Goal: Task Accomplishment & Management: Use online tool/utility

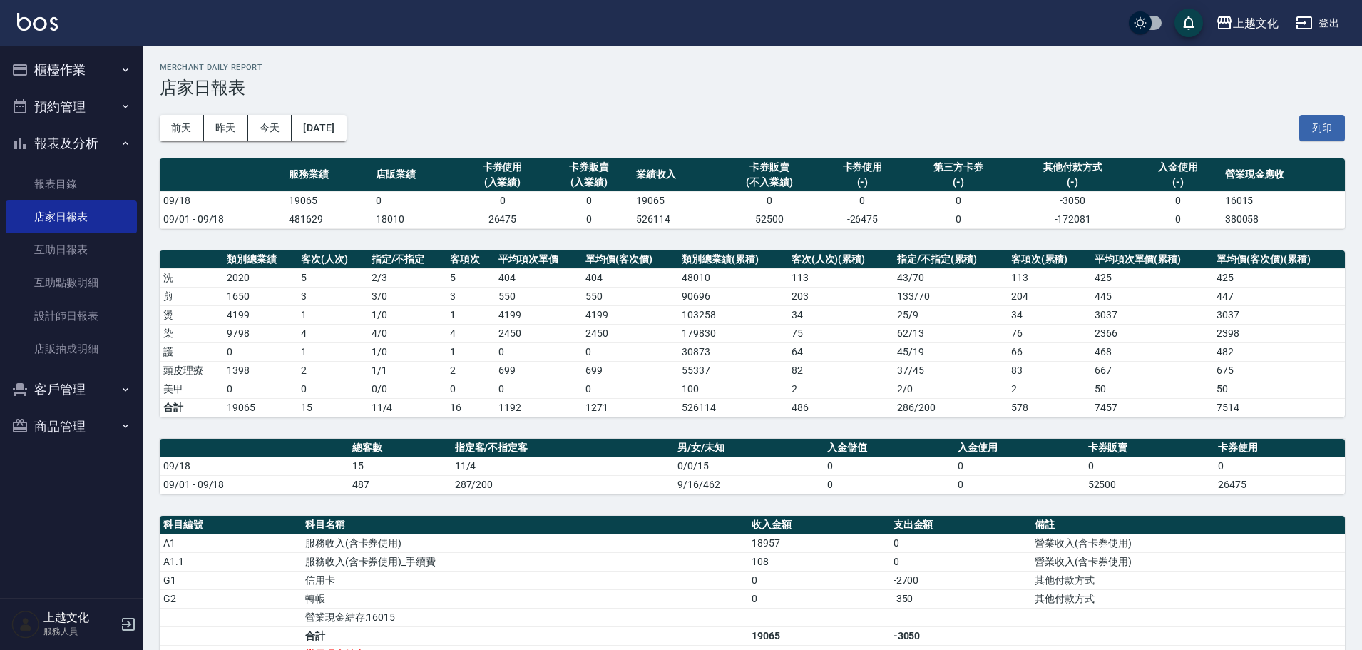
click at [1051, 86] on h3 "店家日報表" at bounding box center [752, 88] width 1185 height 20
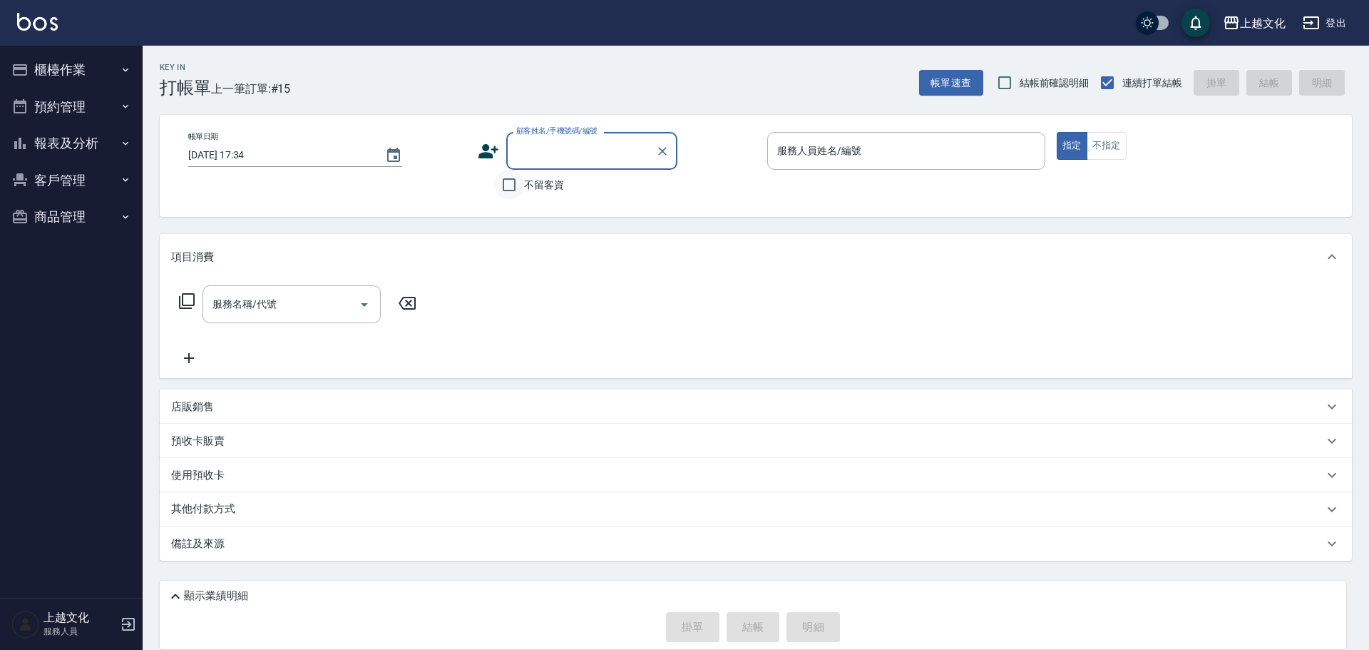
click at [506, 186] on input "不留客資" at bounding box center [509, 185] width 30 height 30
click at [508, 187] on input "不留客資" at bounding box center [509, 185] width 30 height 30
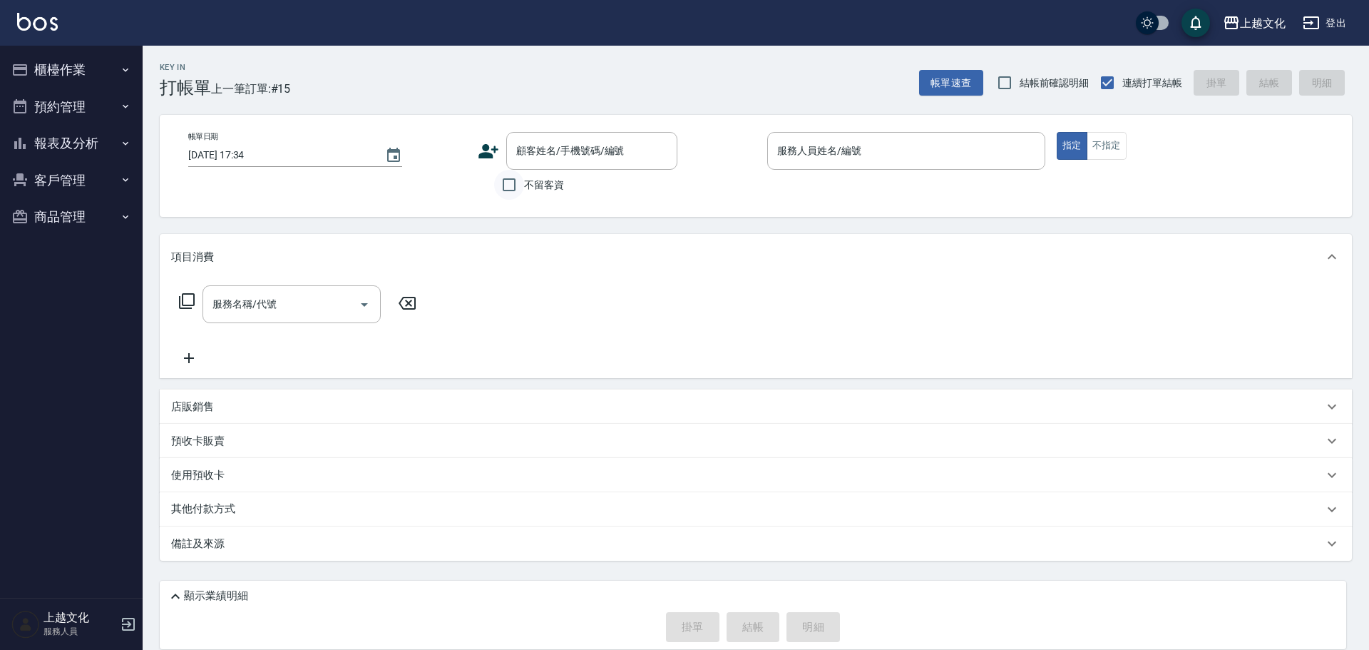
checkbox input "true"
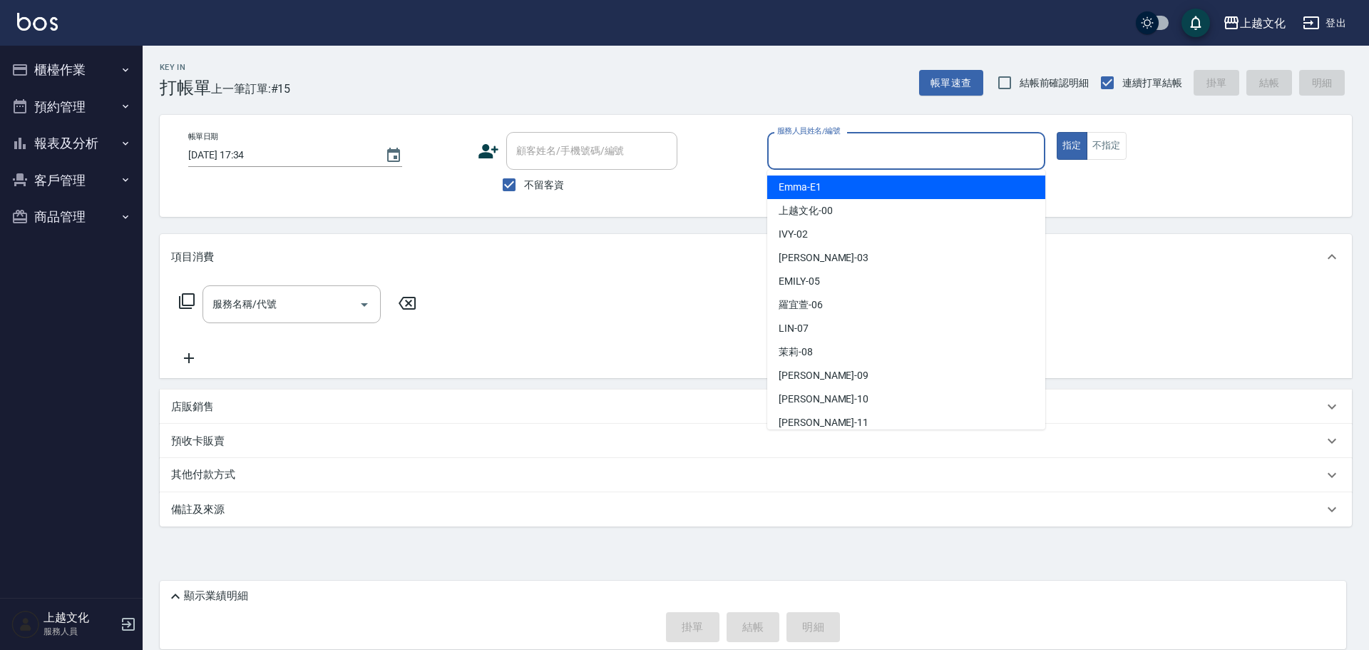
click at [891, 150] on input "服務人員姓名/編號" at bounding box center [906, 150] width 265 height 25
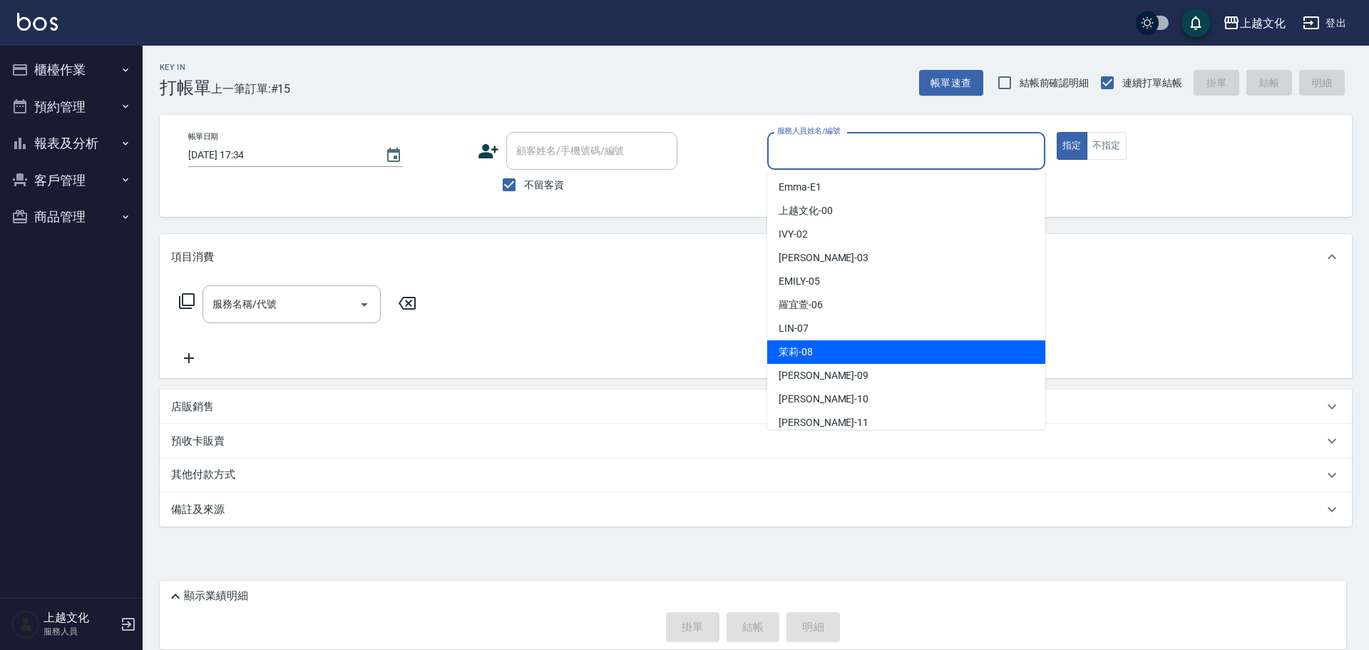
click at [838, 349] on div "茉莉 -08" at bounding box center [906, 352] width 278 height 24
type input "茉莉-08"
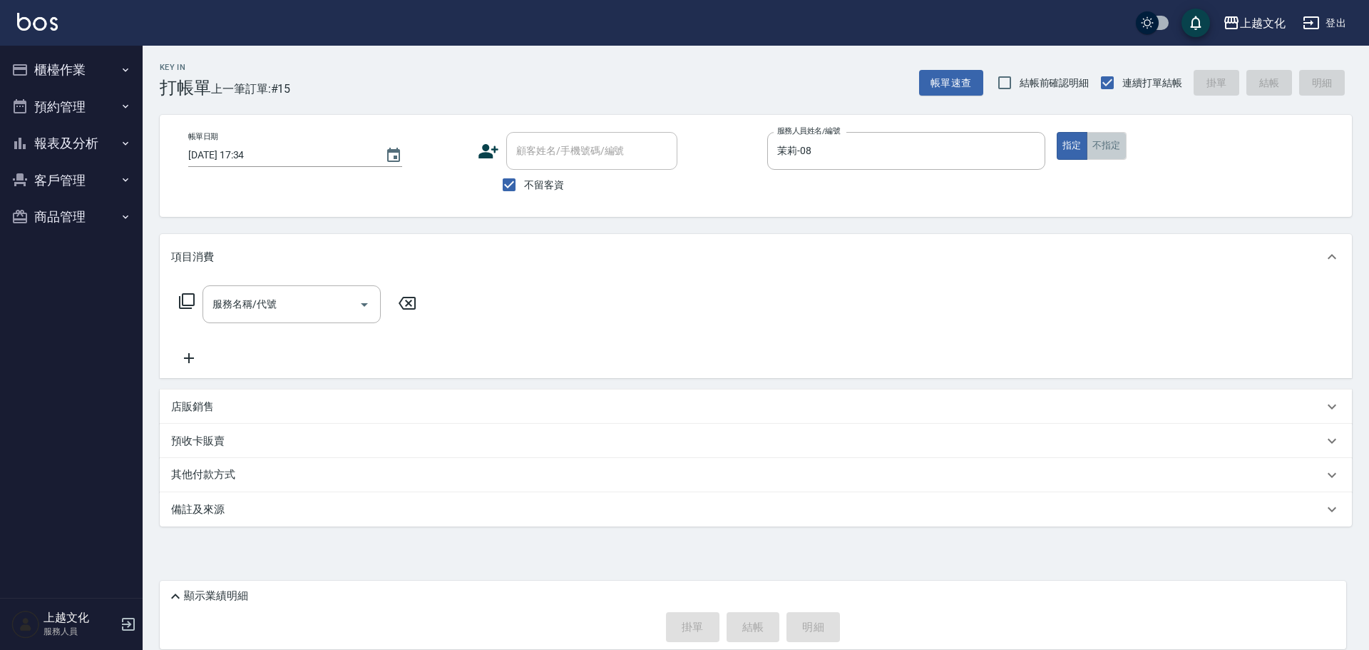
click at [1093, 150] on button "不指定" at bounding box center [1107, 146] width 40 height 28
click at [186, 300] on icon at bounding box center [186, 300] width 17 height 17
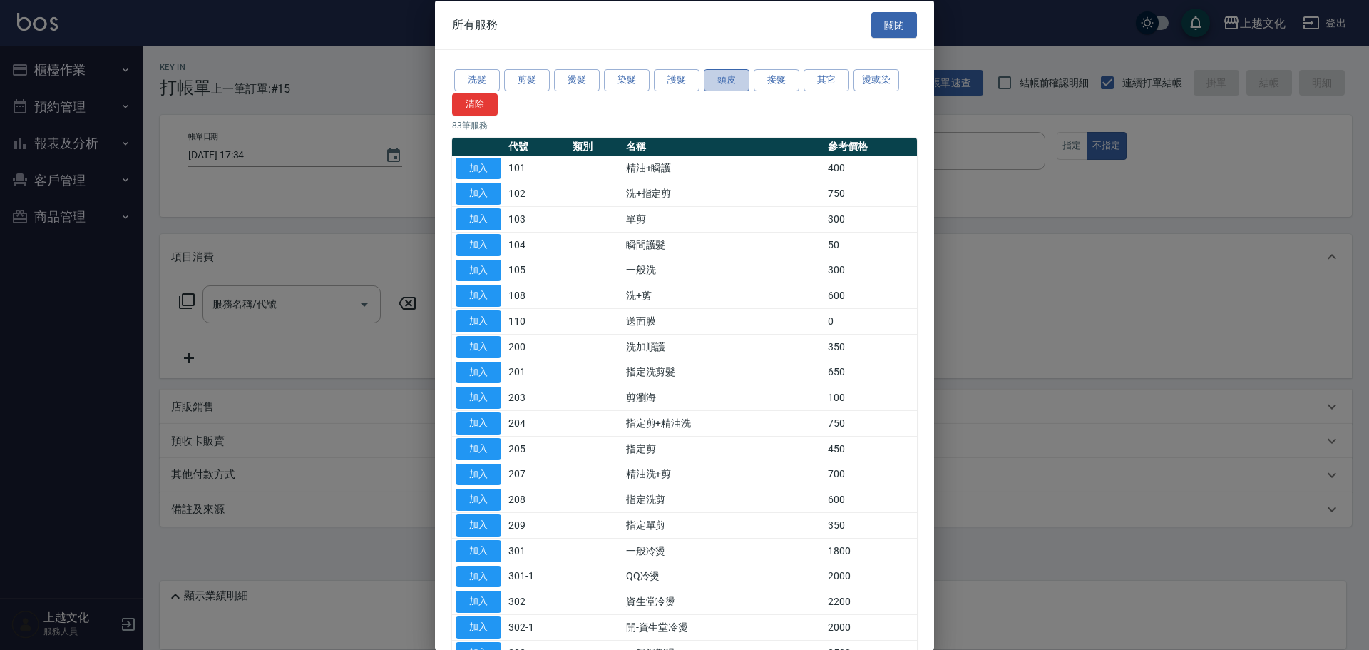
click at [709, 81] on button "頭皮" at bounding box center [727, 80] width 46 height 22
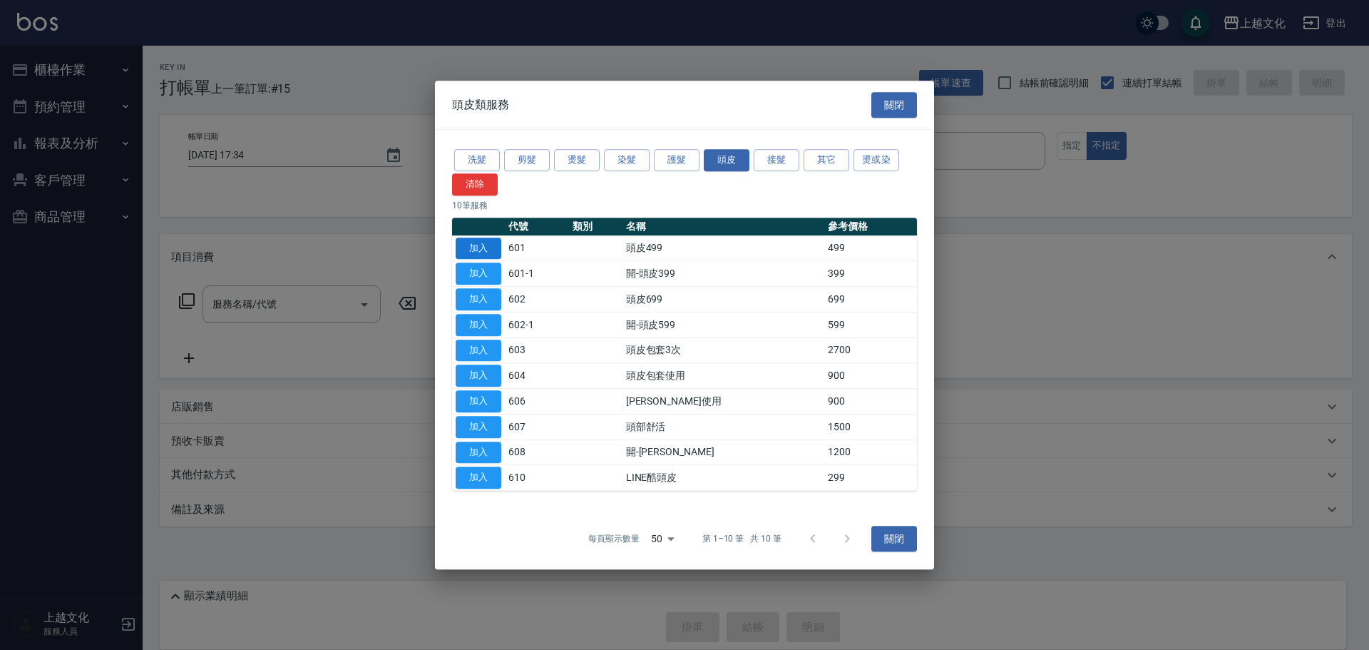
click at [476, 247] on button "加入" at bounding box center [479, 248] width 46 height 22
type input "頭皮499(601)"
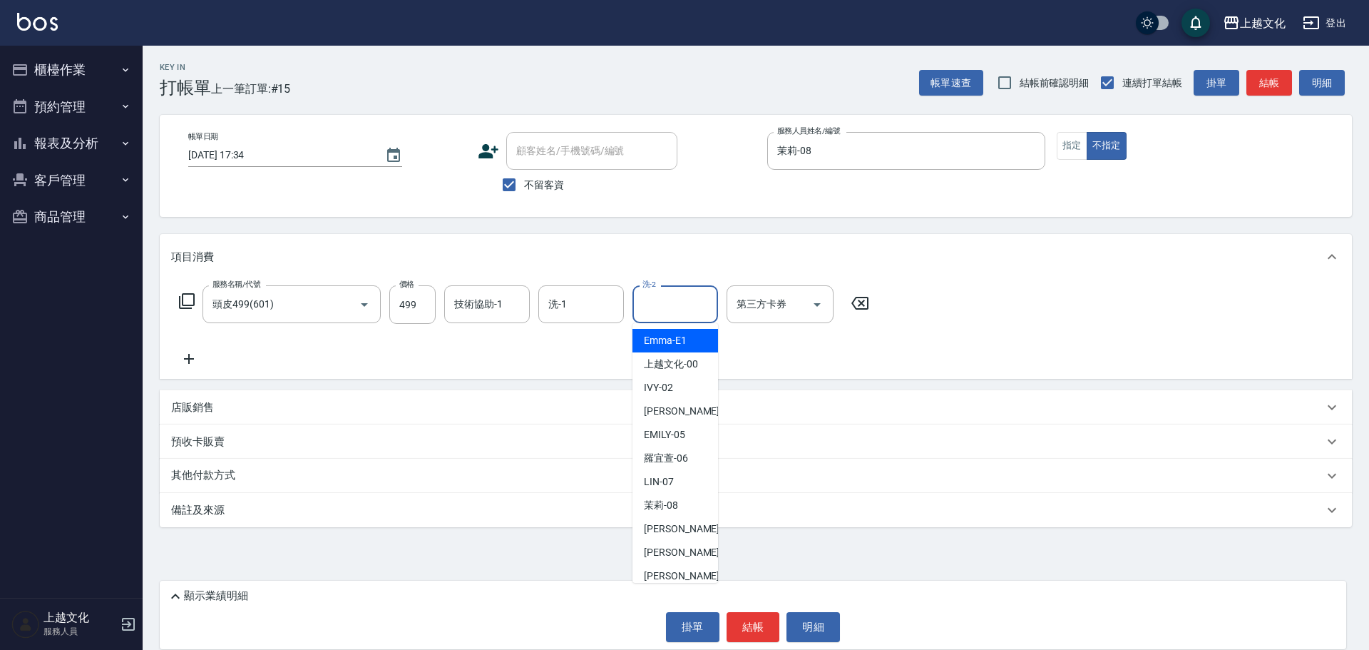
click at [652, 304] on input "洗-2" at bounding box center [675, 304] width 73 height 25
click at [667, 564] on div "[PERSON_NAME] -11" at bounding box center [676, 576] width 86 height 24
type input "[PERSON_NAME]-11"
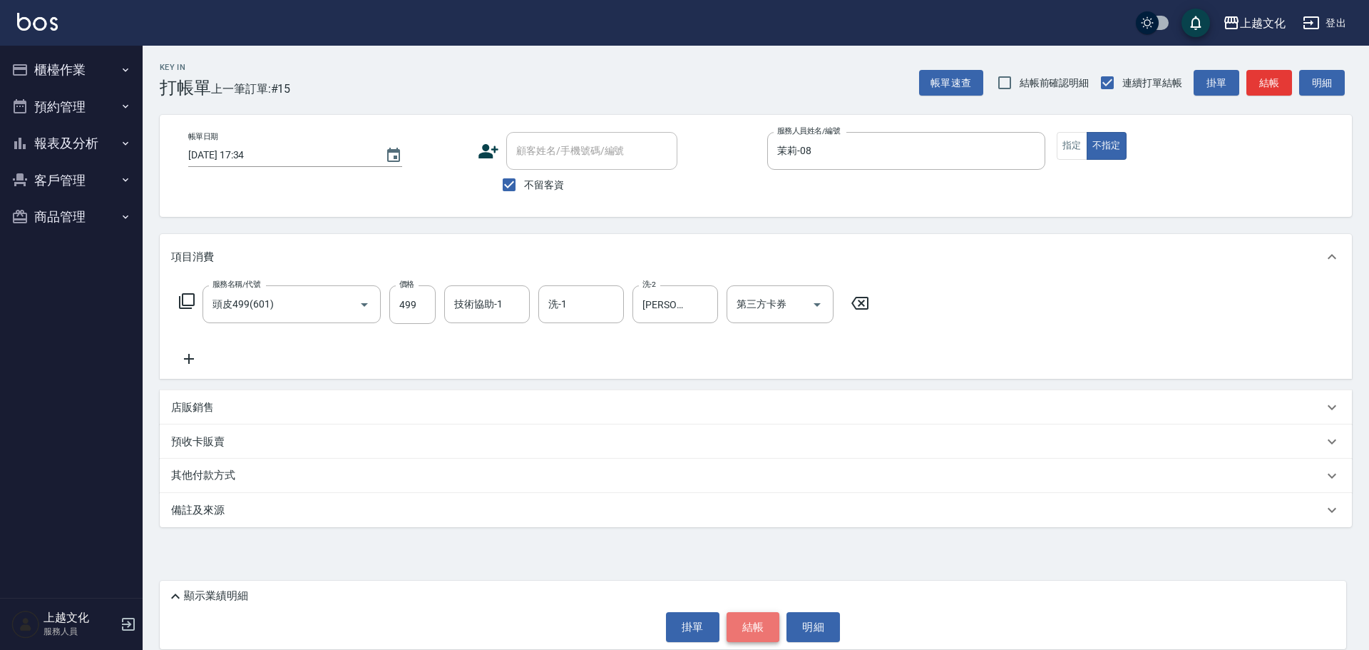
click at [752, 622] on button "結帳" at bounding box center [753, 627] width 53 height 30
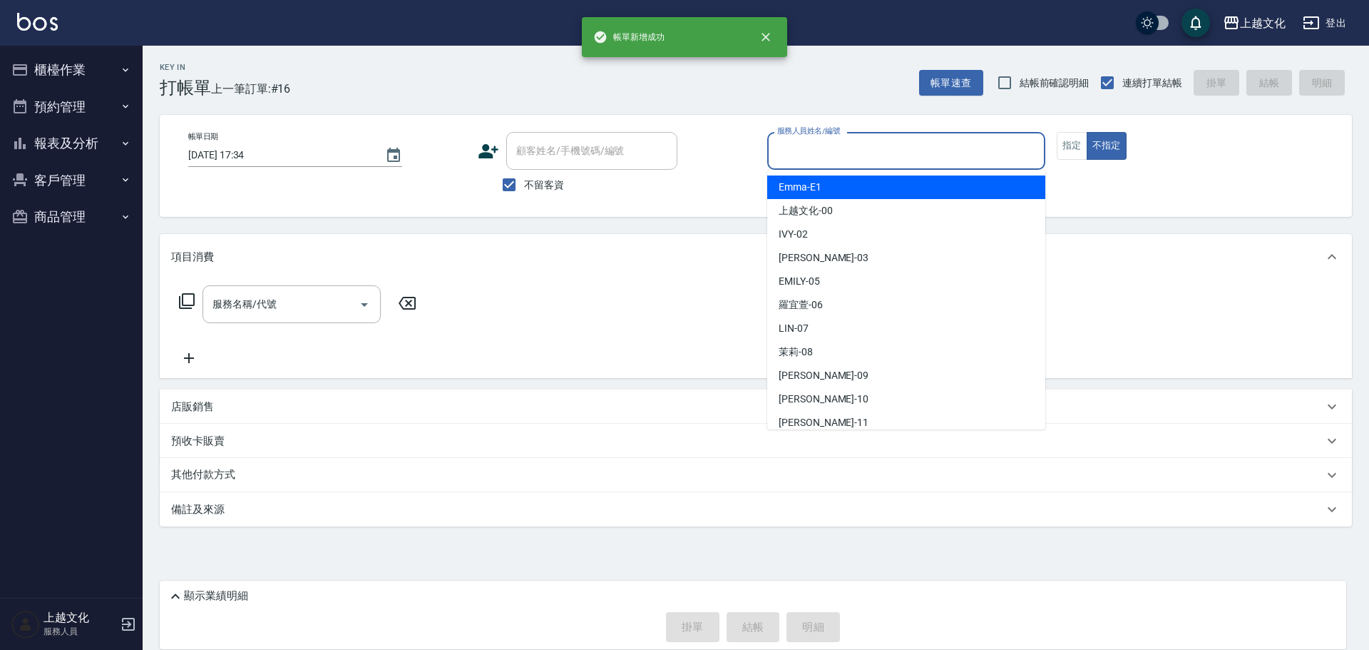
click at [811, 153] on input "服務人員姓名/編號" at bounding box center [906, 150] width 265 height 25
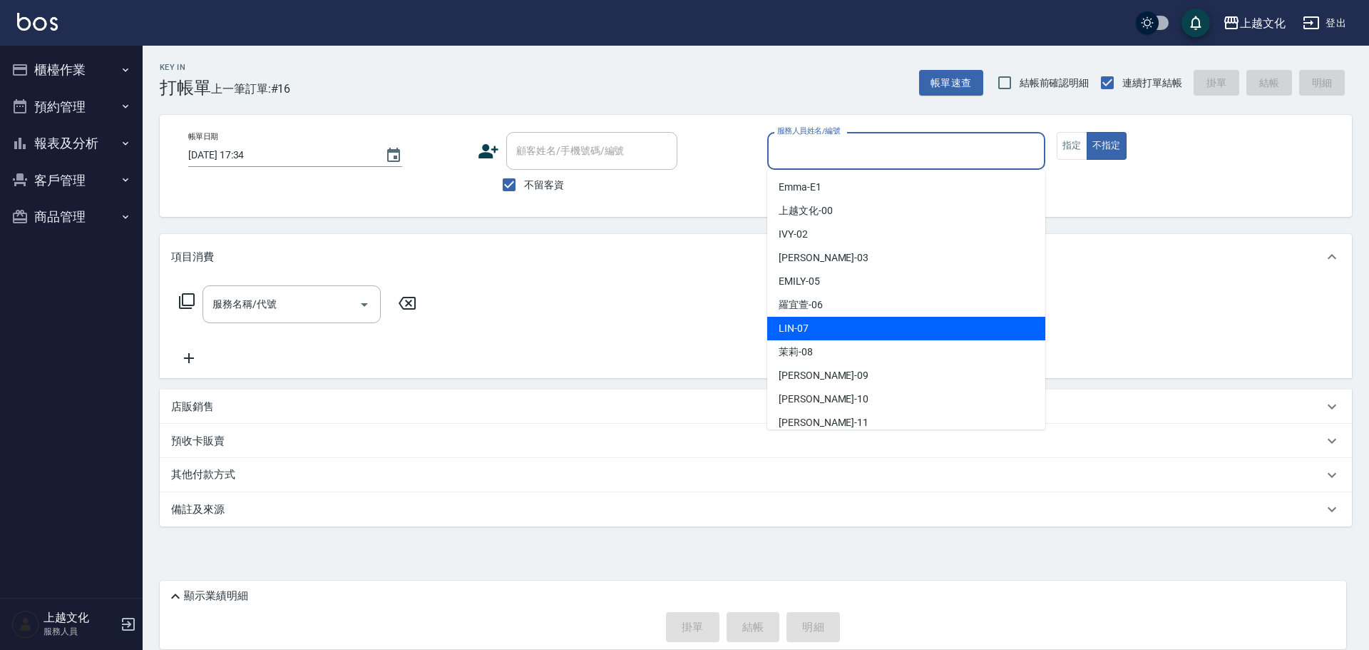
drag, startPoint x: 799, startPoint y: 329, endPoint x: 809, endPoint y: 319, distance: 14.1
click at [799, 329] on span "[PERSON_NAME] -07" at bounding box center [794, 328] width 30 height 15
type input "[PERSON_NAME]-07"
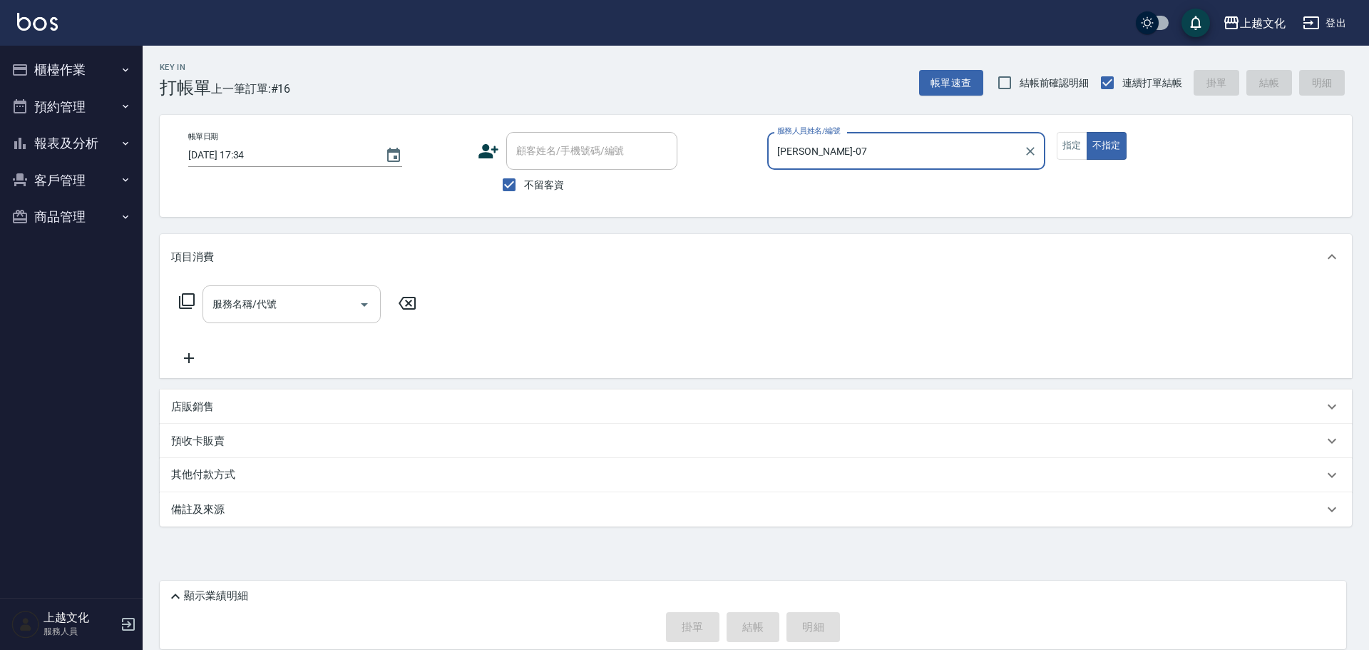
click at [280, 300] on input "服務名稱/代號" at bounding box center [281, 304] width 144 height 25
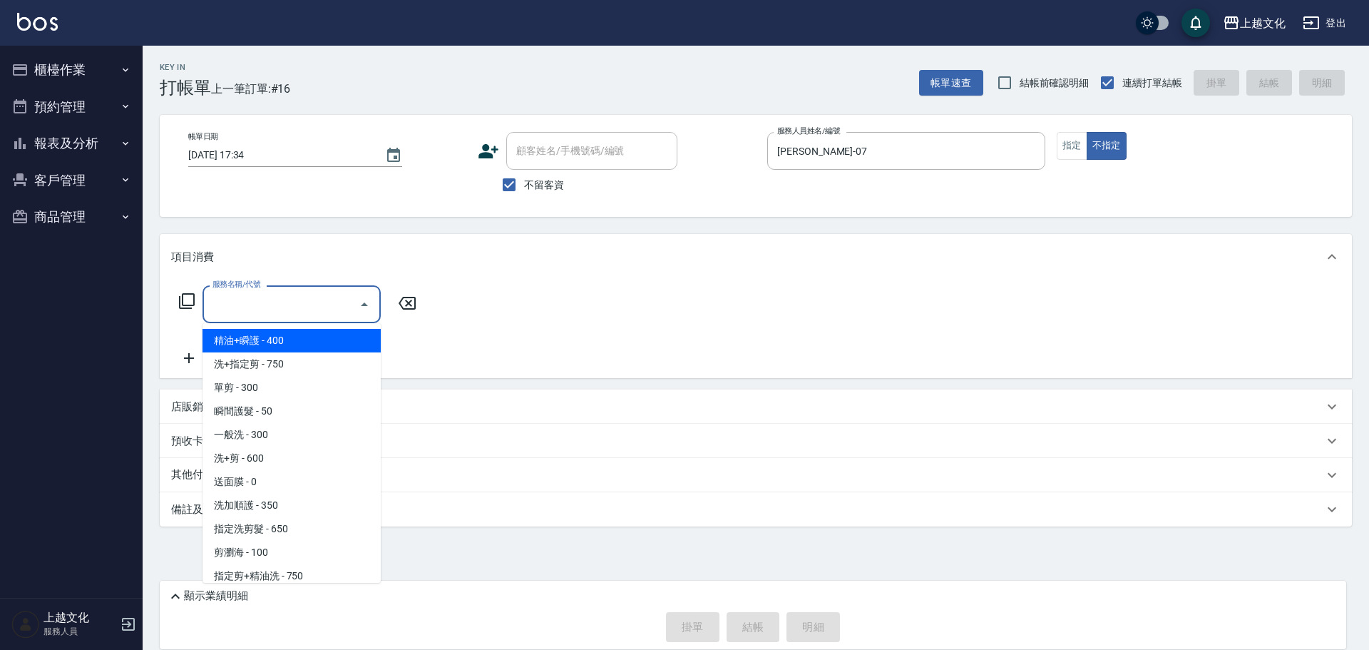
click at [262, 315] on input "服務名稱/代號" at bounding box center [281, 304] width 144 height 25
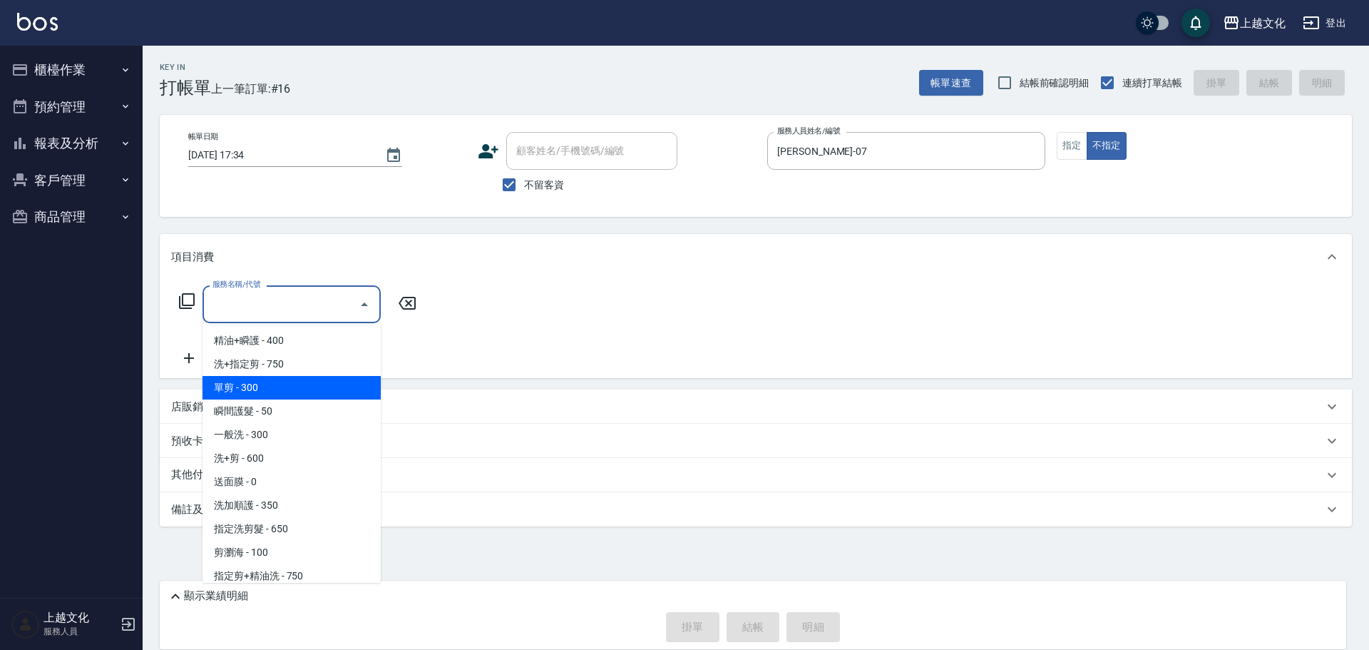
click at [257, 382] on span "單剪 - 300" at bounding box center [292, 388] width 178 height 24
type input "單剪(103)"
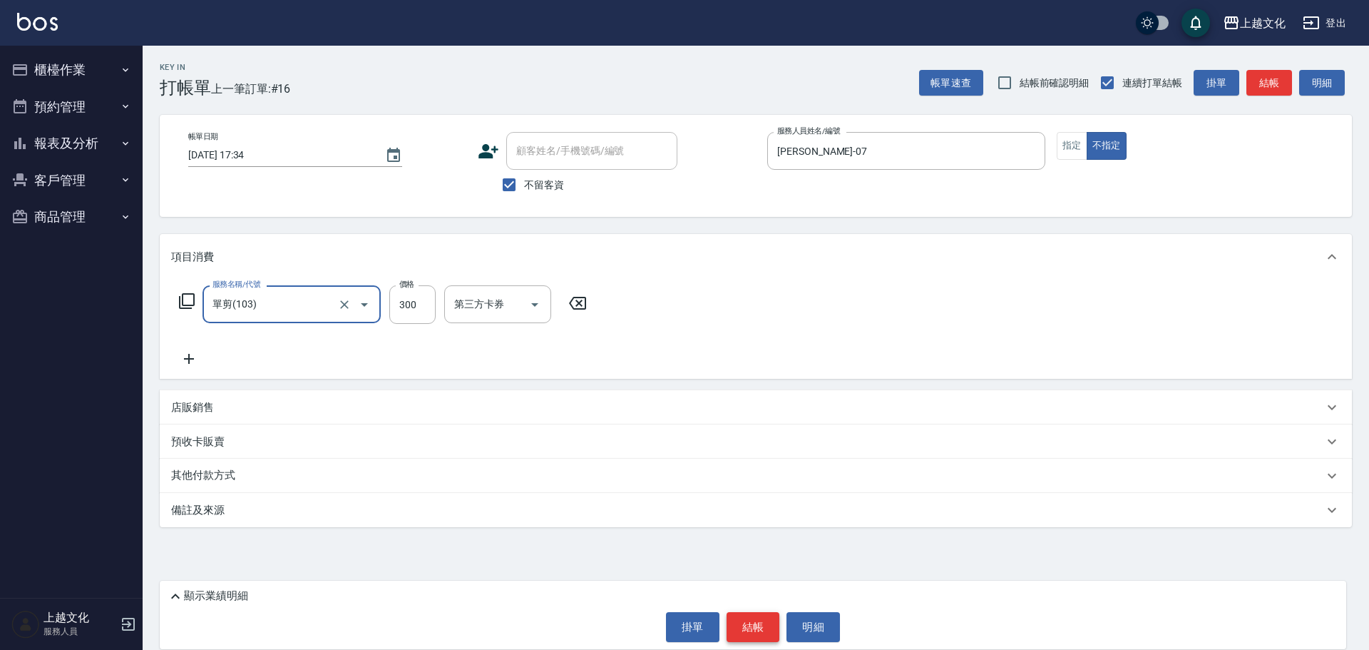
click at [751, 633] on button "結帳" at bounding box center [753, 627] width 53 height 30
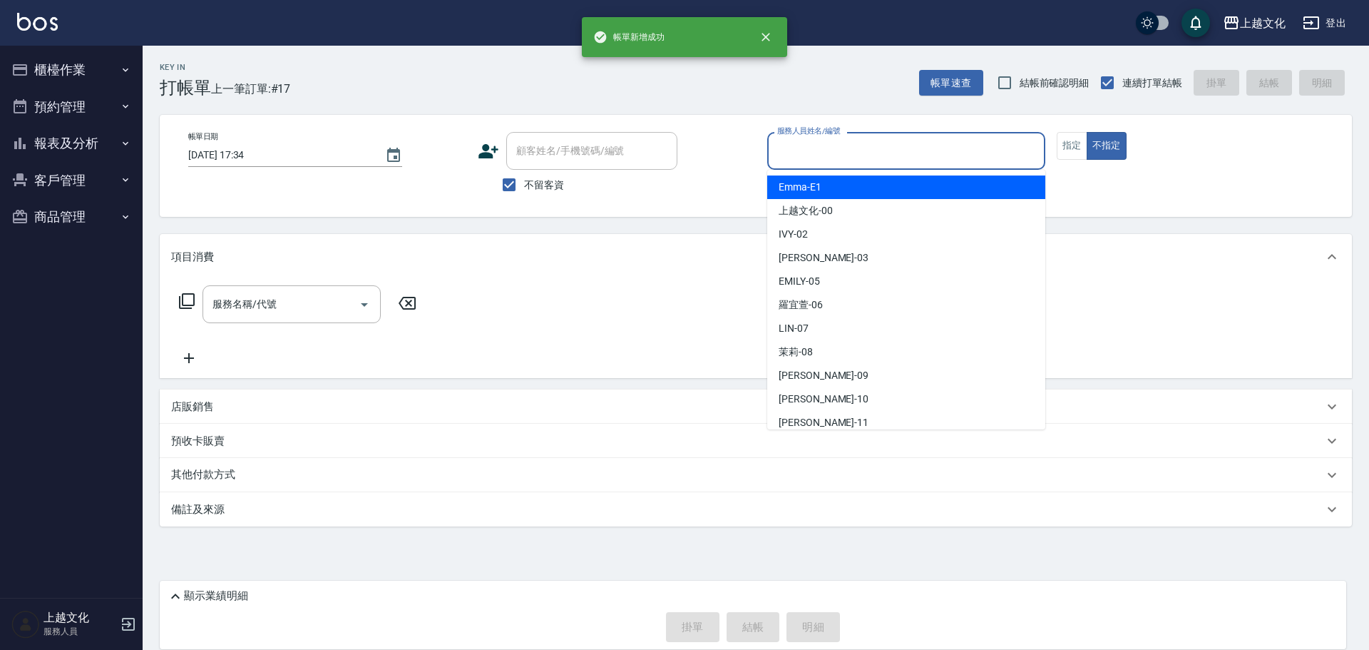
click at [871, 153] on input "服務人員姓名/編號" at bounding box center [906, 150] width 265 height 25
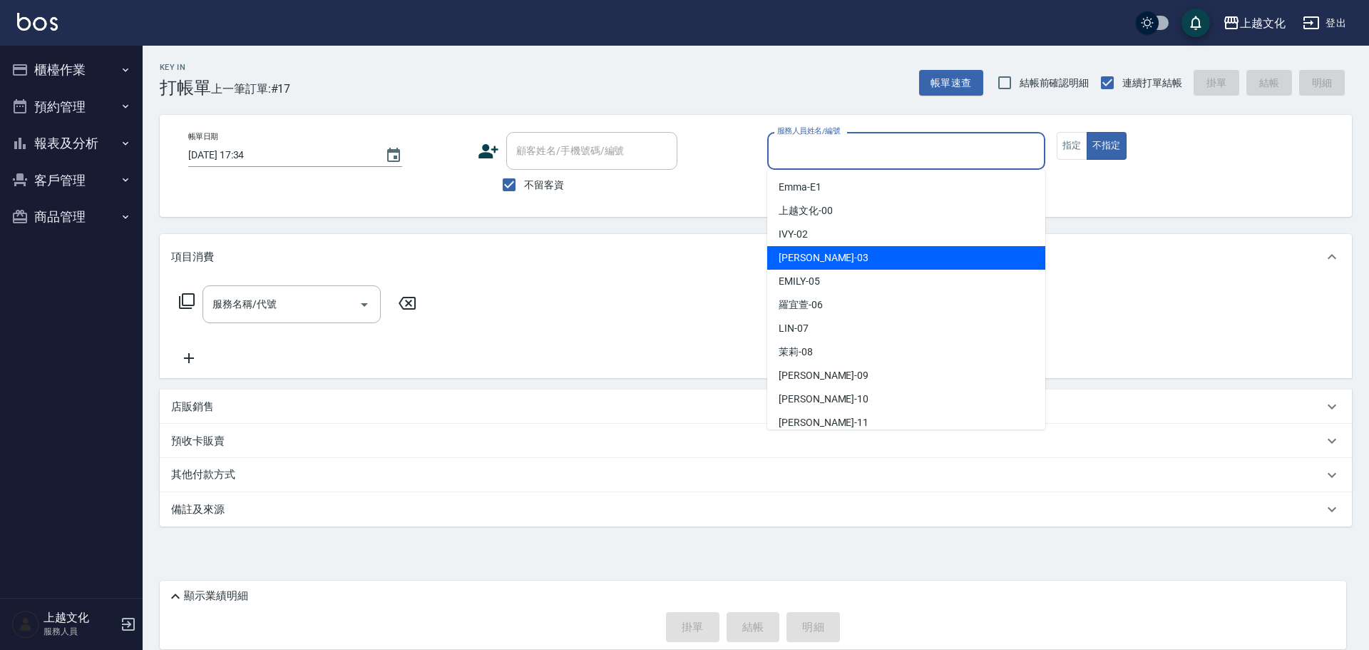
click at [871, 254] on div "[PERSON_NAME] -03" at bounding box center [906, 258] width 278 height 24
type input "[PERSON_NAME]-03"
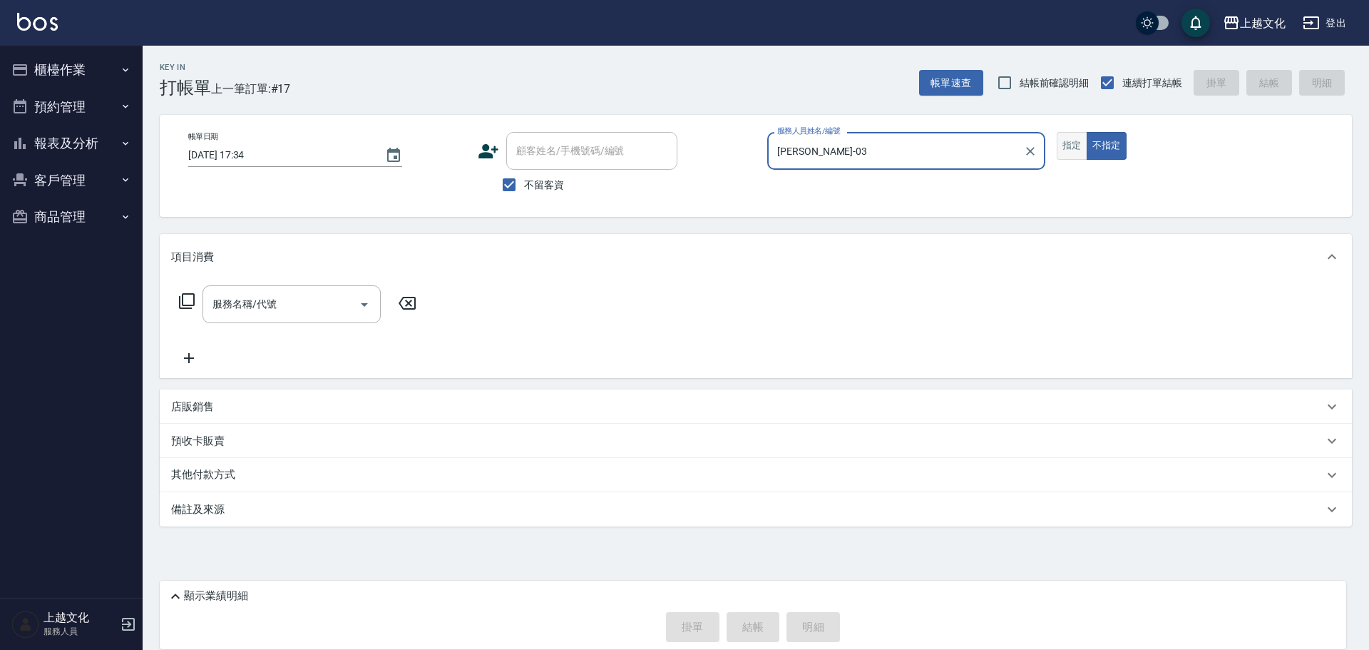
click at [1078, 149] on button "指定" at bounding box center [1072, 146] width 31 height 28
click at [252, 312] on input "服務名稱/代號" at bounding box center [281, 304] width 144 height 25
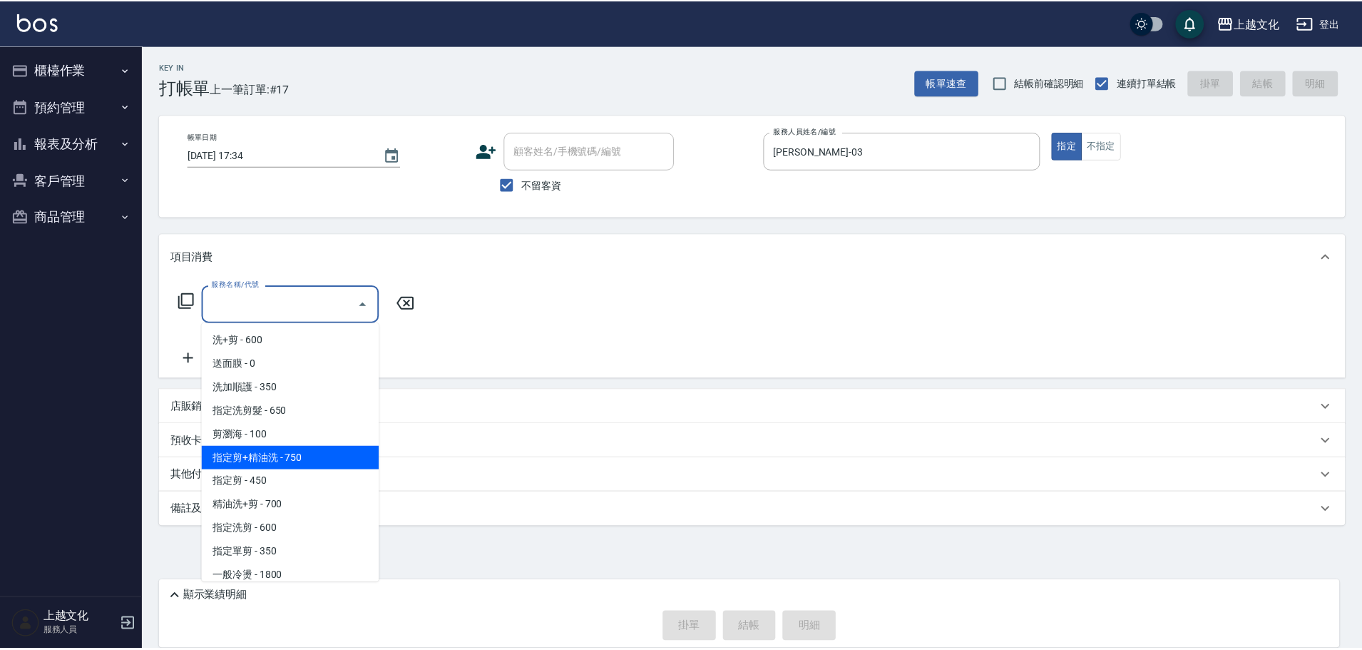
scroll to position [143, 0]
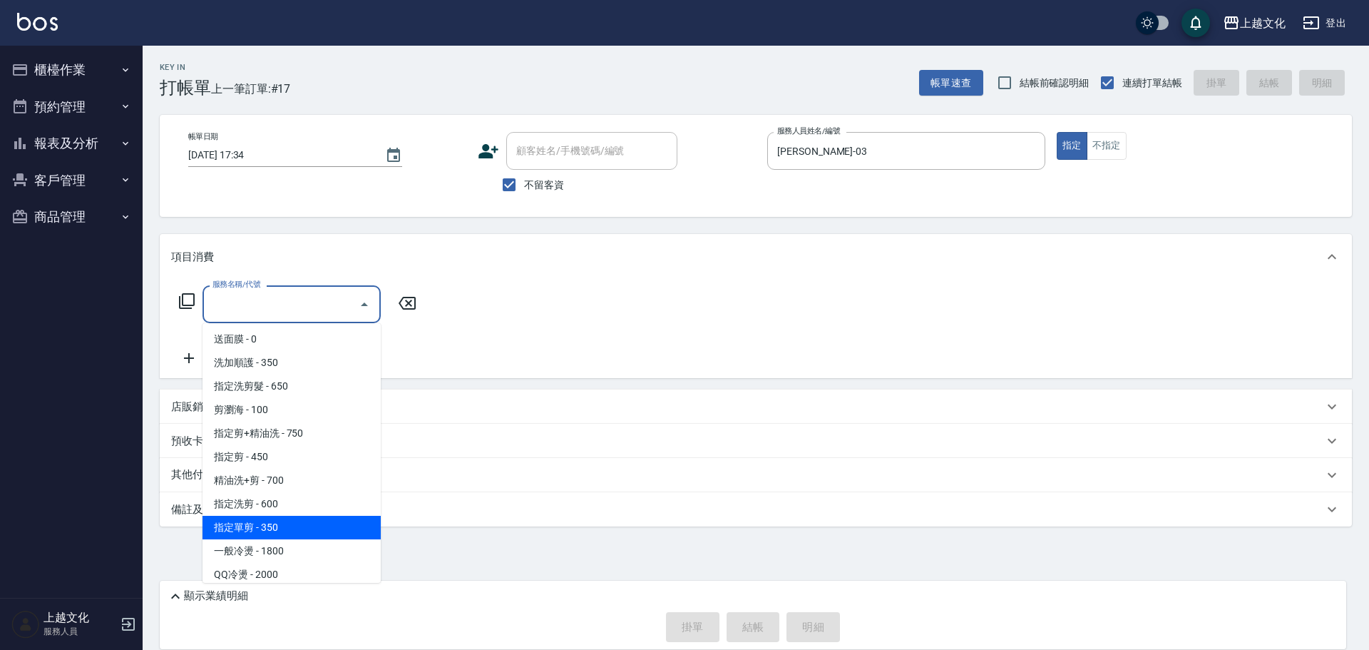
click at [320, 523] on span "指定單剪 - 350" at bounding box center [292, 528] width 178 height 24
type input "指定單剪(209)"
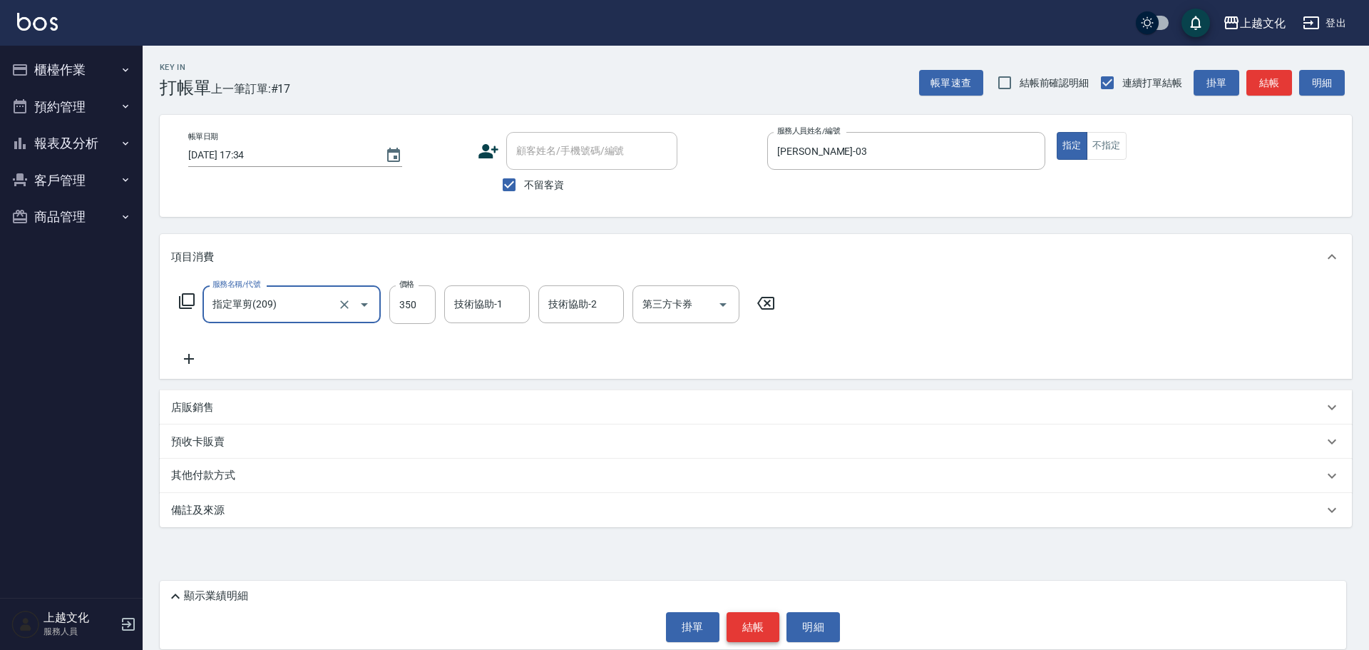
click at [764, 620] on button "結帳" at bounding box center [753, 627] width 53 height 30
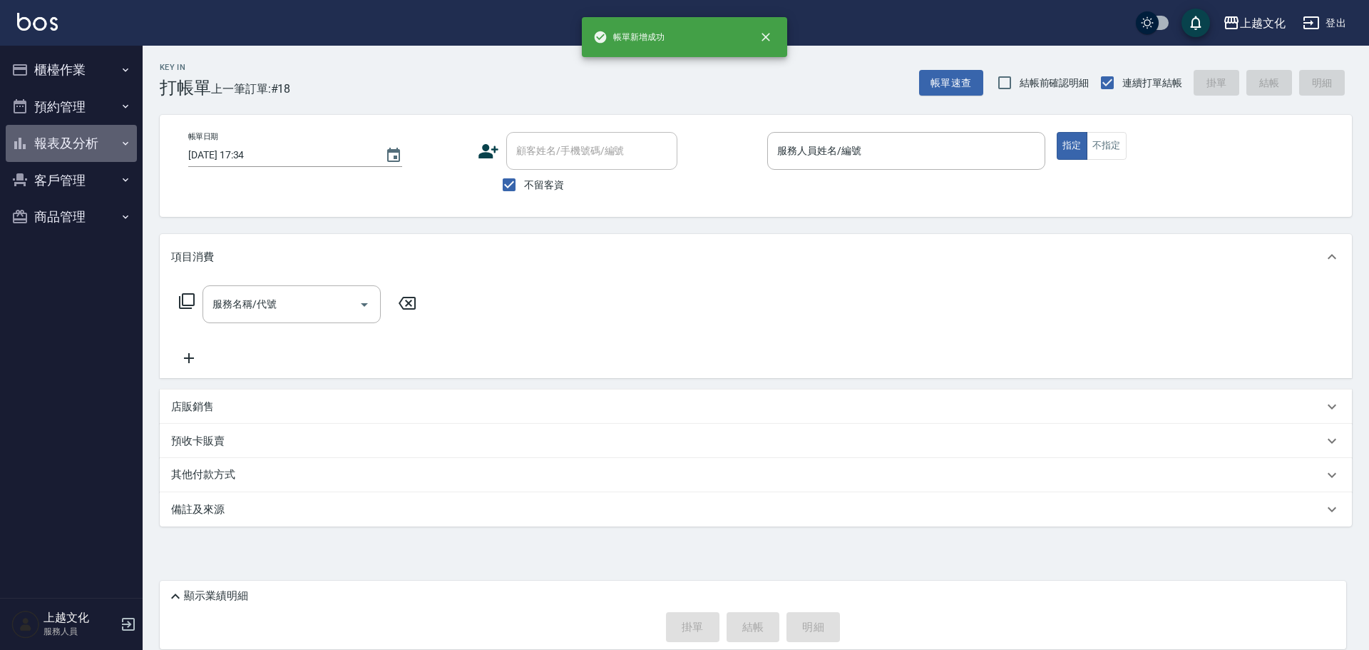
click at [44, 143] on button "報表及分析" at bounding box center [71, 143] width 131 height 37
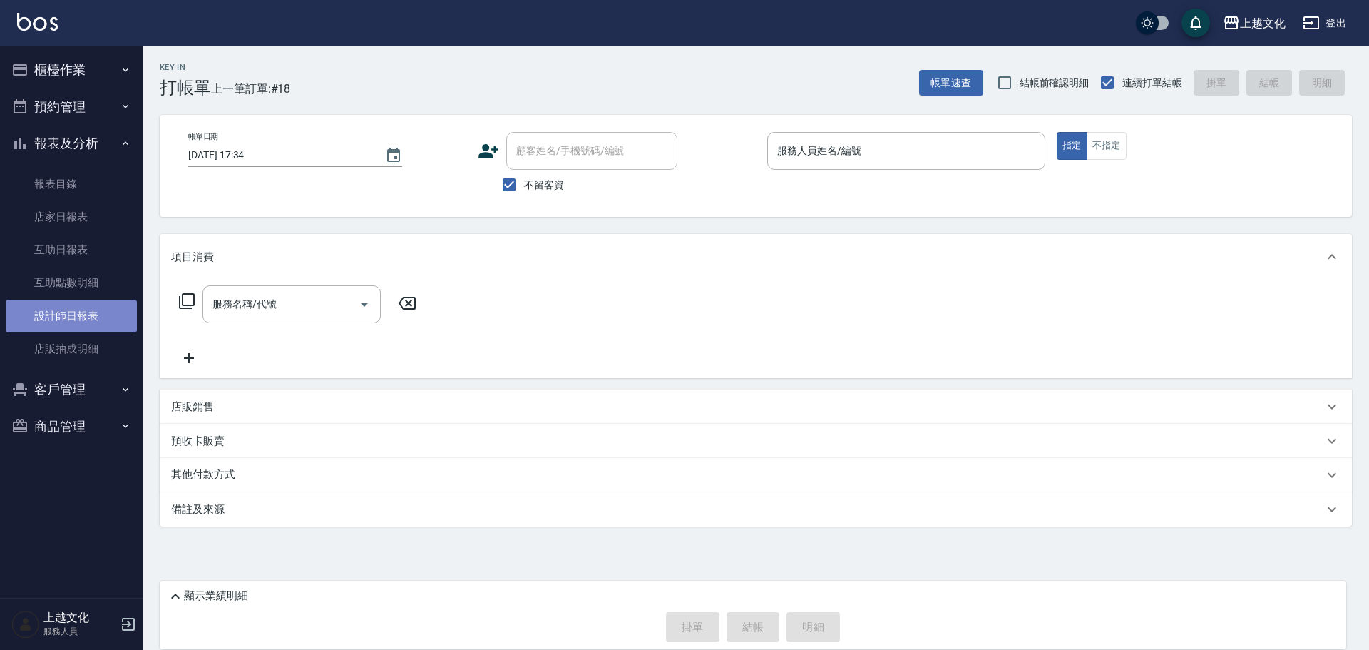
click at [74, 319] on link "設計師日報表" at bounding box center [71, 316] width 131 height 33
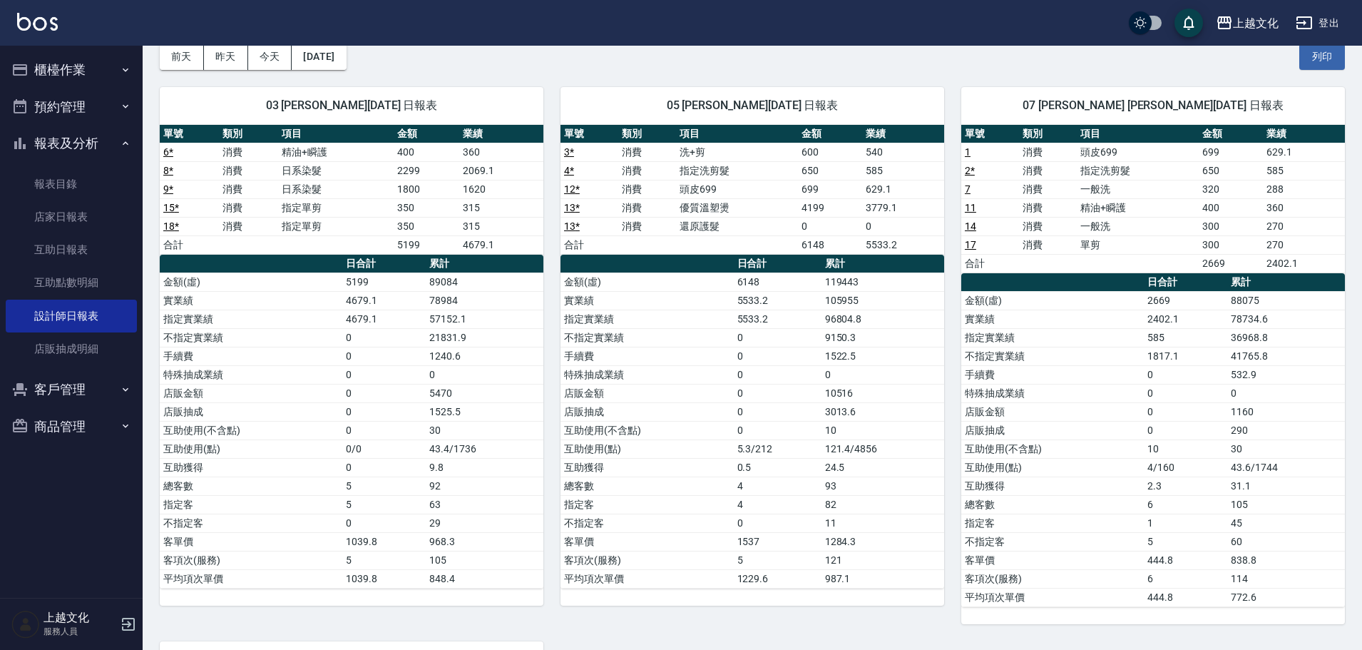
scroll to position [561, 0]
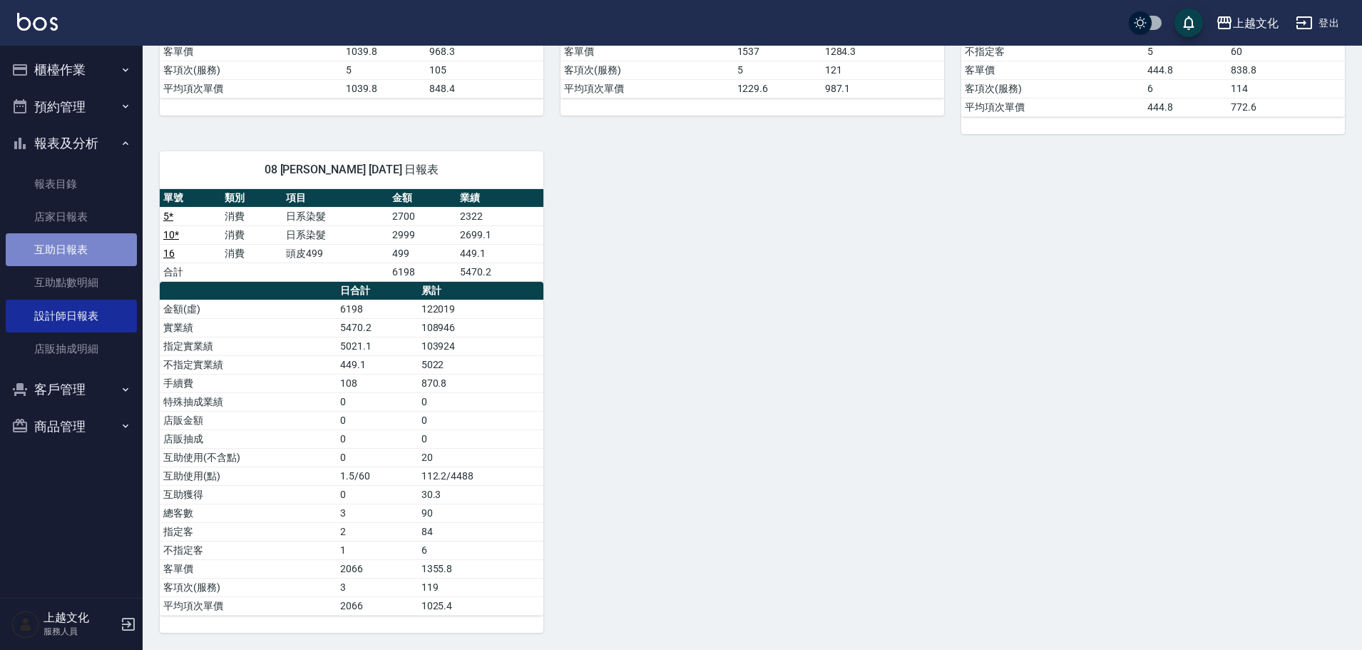
click at [40, 253] on link "互助日報表" at bounding box center [71, 249] width 131 height 33
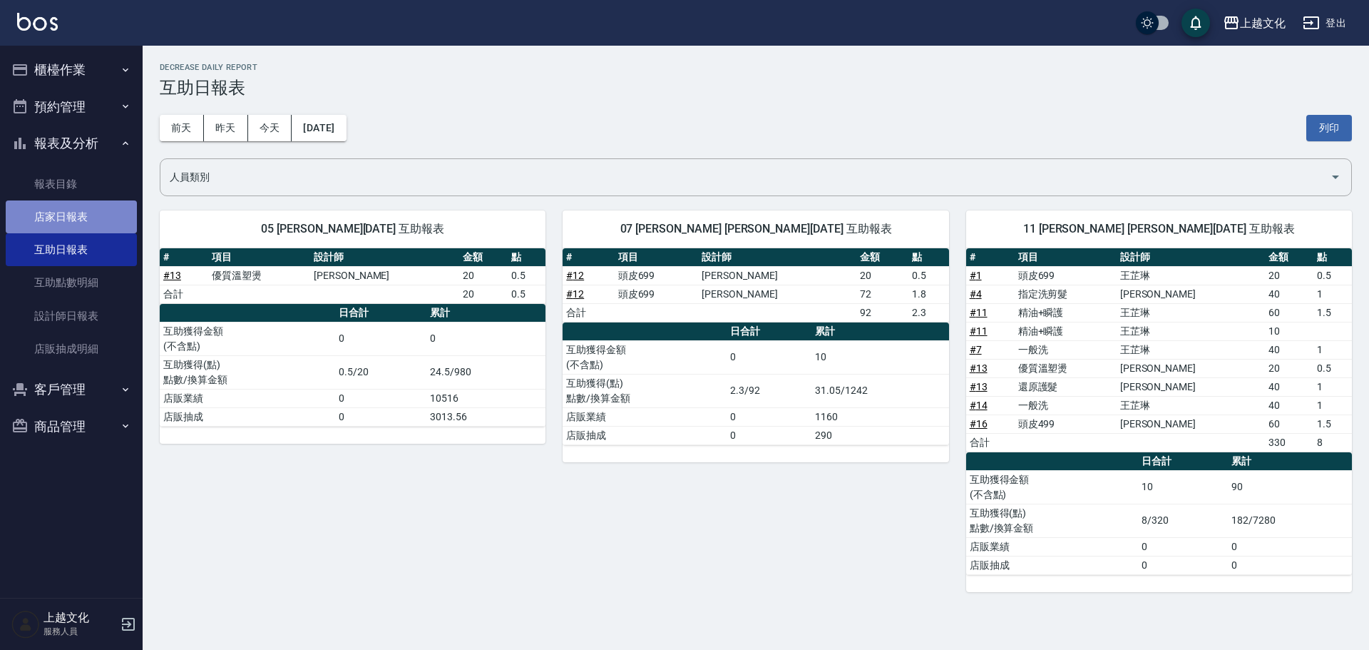
click at [70, 208] on link "店家日報表" at bounding box center [71, 216] width 131 height 33
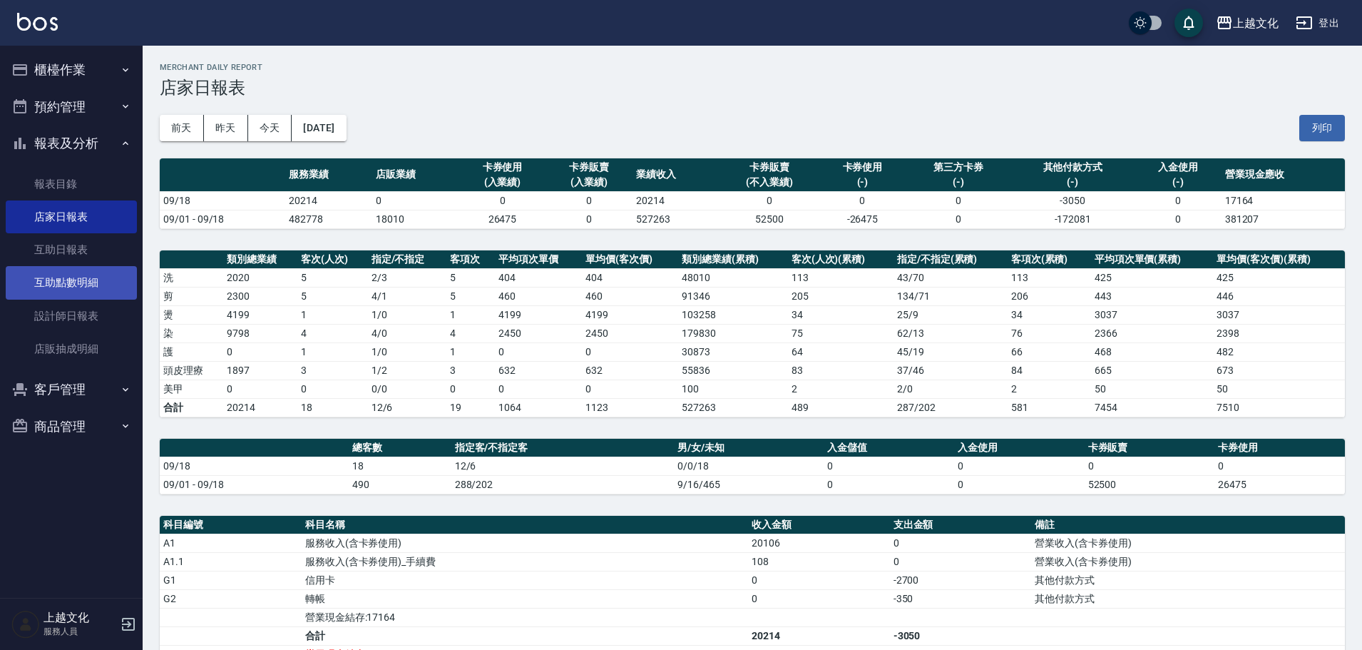
click at [101, 296] on link "互助點數明細" at bounding box center [71, 282] width 131 height 33
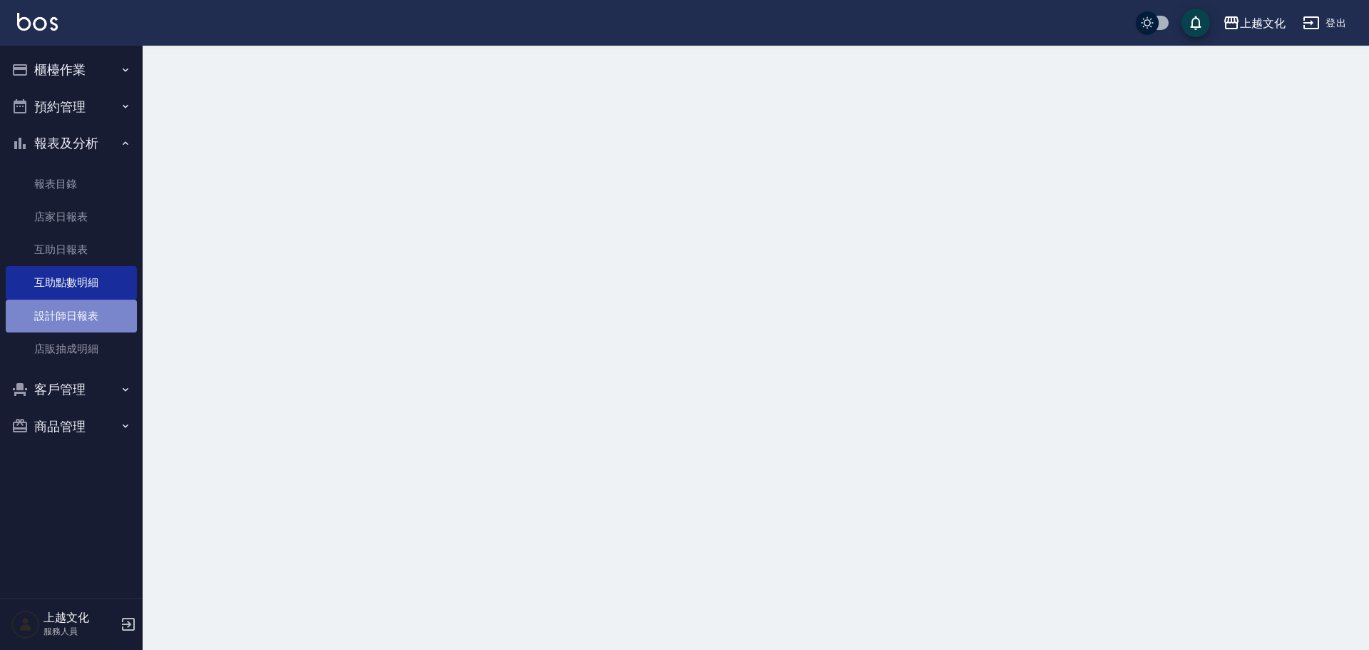
click at [104, 313] on link "設計師日報表" at bounding box center [71, 316] width 131 height 33
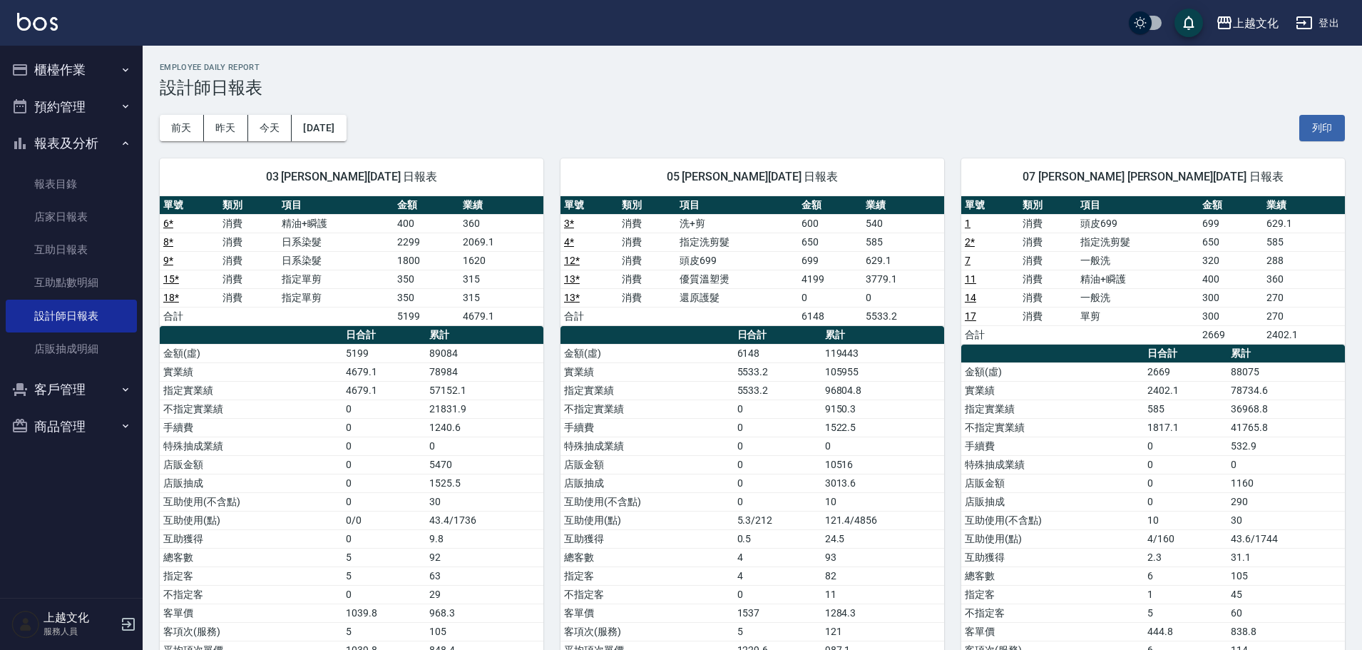
click at [66, 46] on ul "櫃檯作業 打帳單 帳單列表 現金收支登錄 高階收支登錄 材料自購登錄 每日結帳 排班表 現場電腦打卡 預約管理 預約管理 單日預約紀錄 單週預約紀錄 報表及分…" at bounding box center [71, 248] width 131 height 404
click at [63, 69] on button "櫃檯作業" at bounding box center [71, 69] width 131 height 37
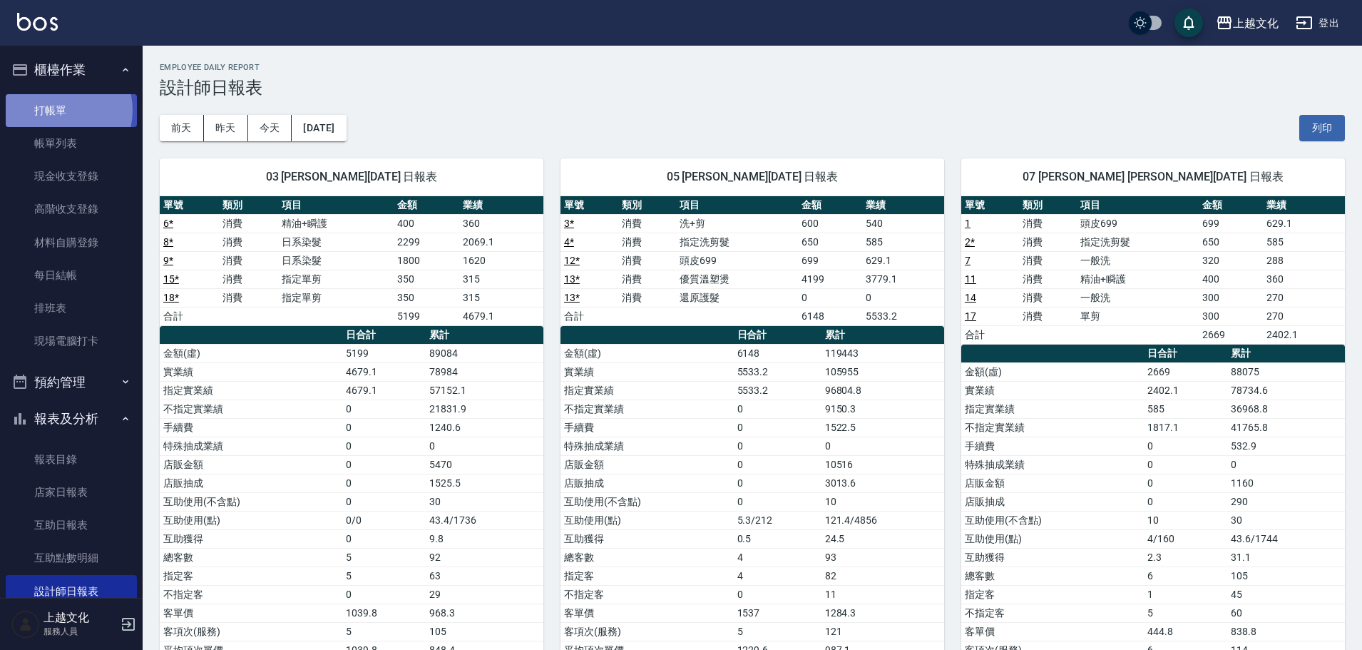
click at [58, 110] on link "打帳單" at bounding box center [71, 110] width 131 height 33
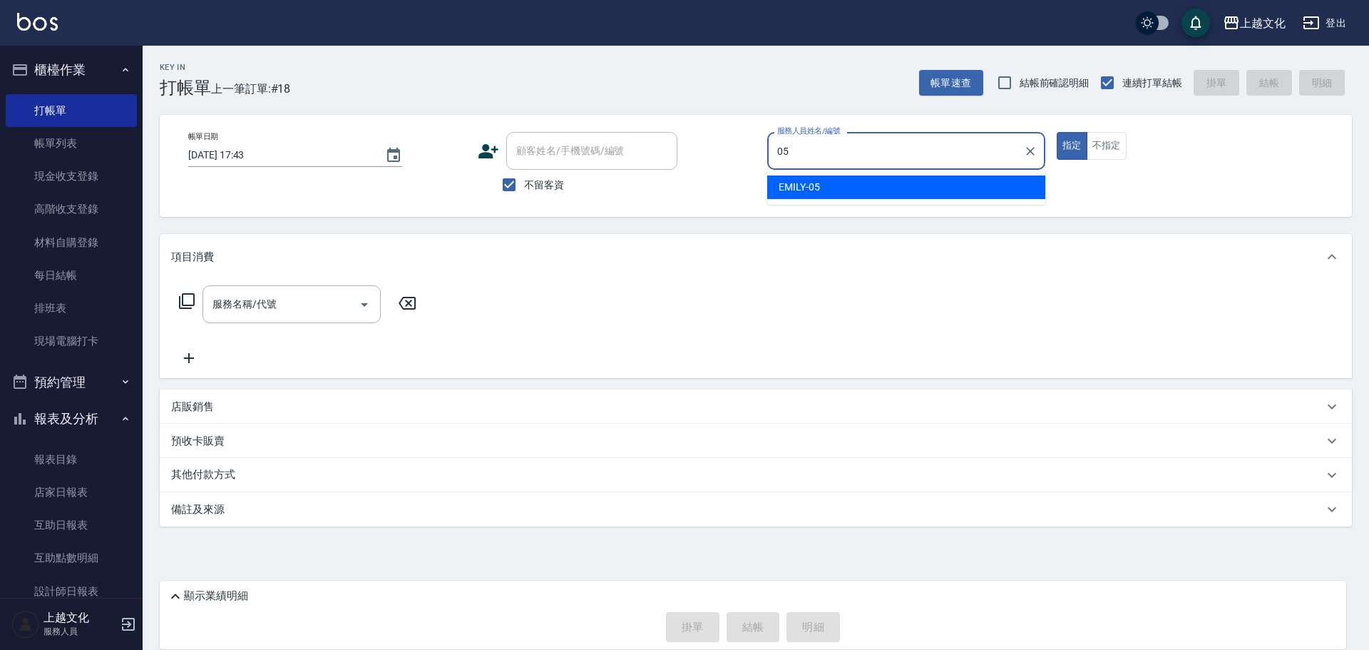
type input "EMILY-05"
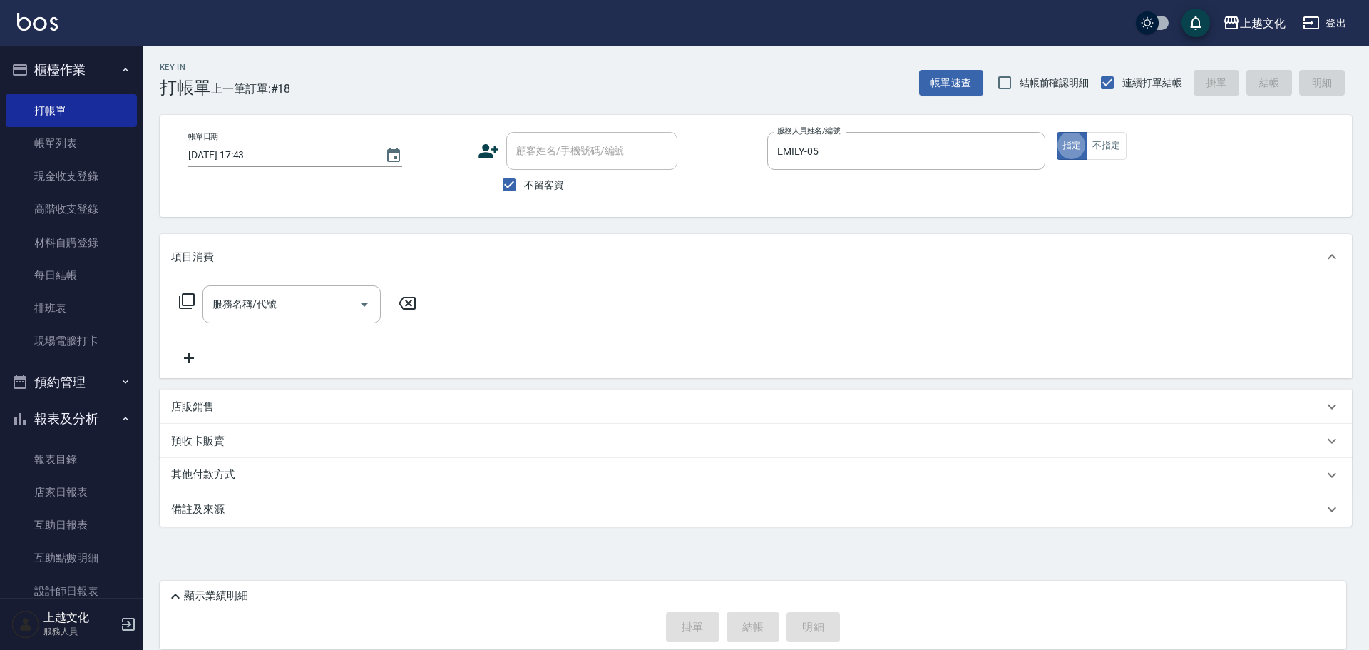
type button "true"
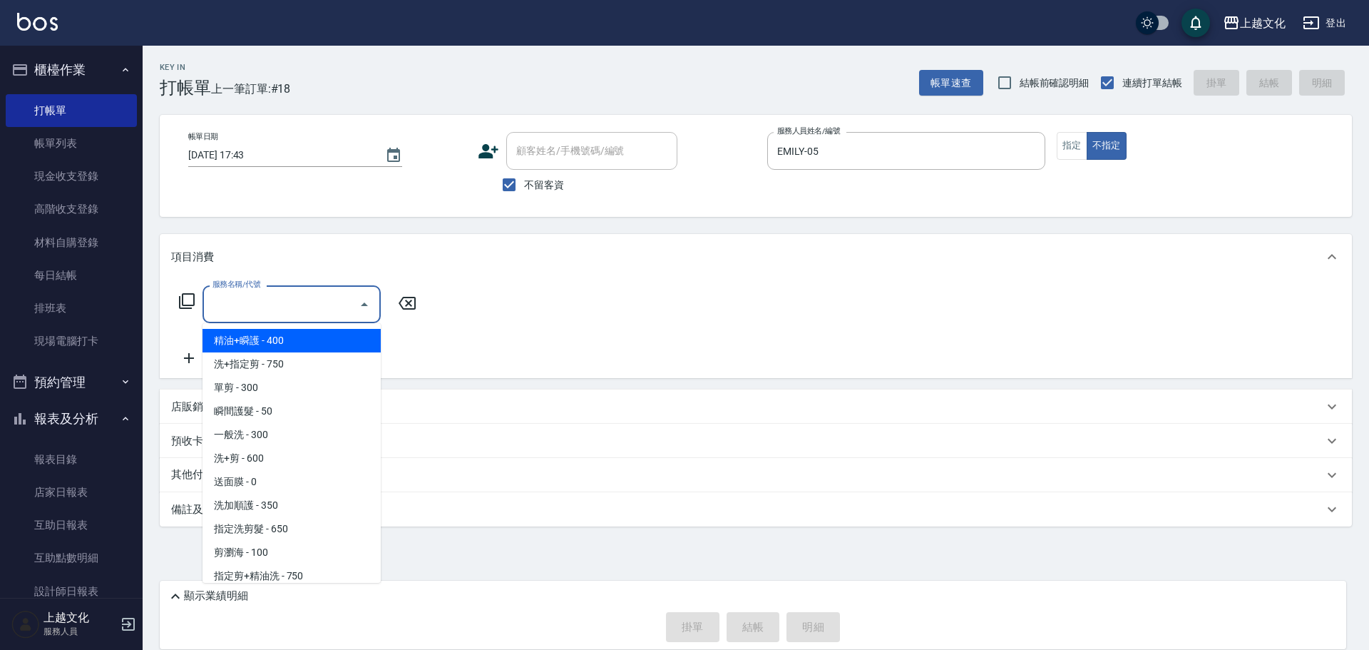
click at [267, 310] on input "服務名稱/代號" at bounding box center [281, 304] width 144 height 25
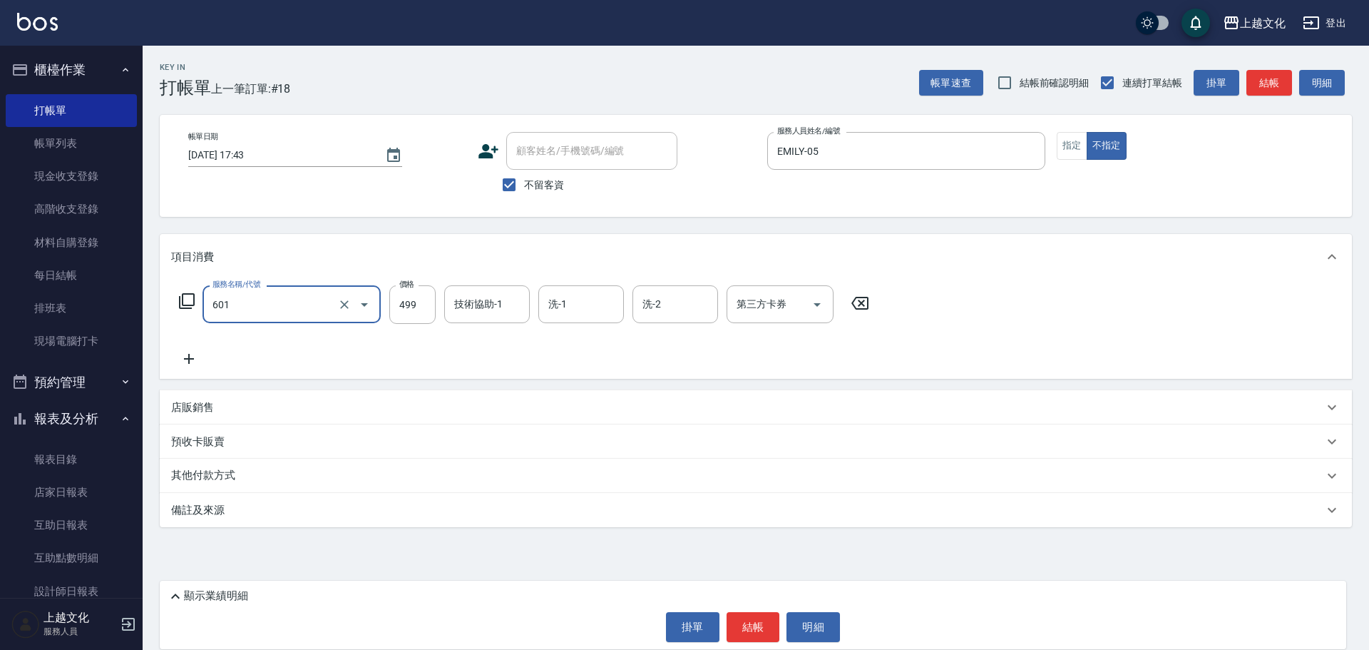
type input "頭皮499(601)"
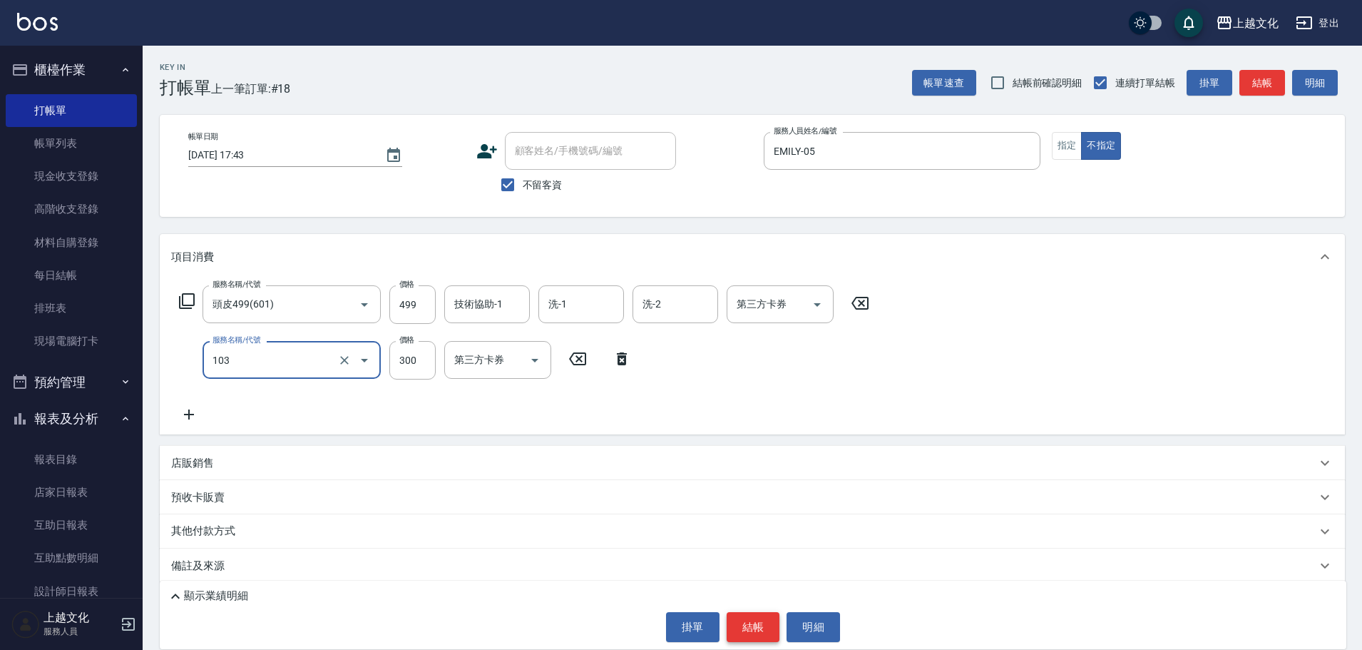
type input "單剪(103)"
drag, startPoint x: 740, startPoint y: 629, endPoint x: 738, endPoint y: 582, distance: 47.1
click at [742, 628] on button "結帳" at bounding box center [753, 627] width 53 height 30
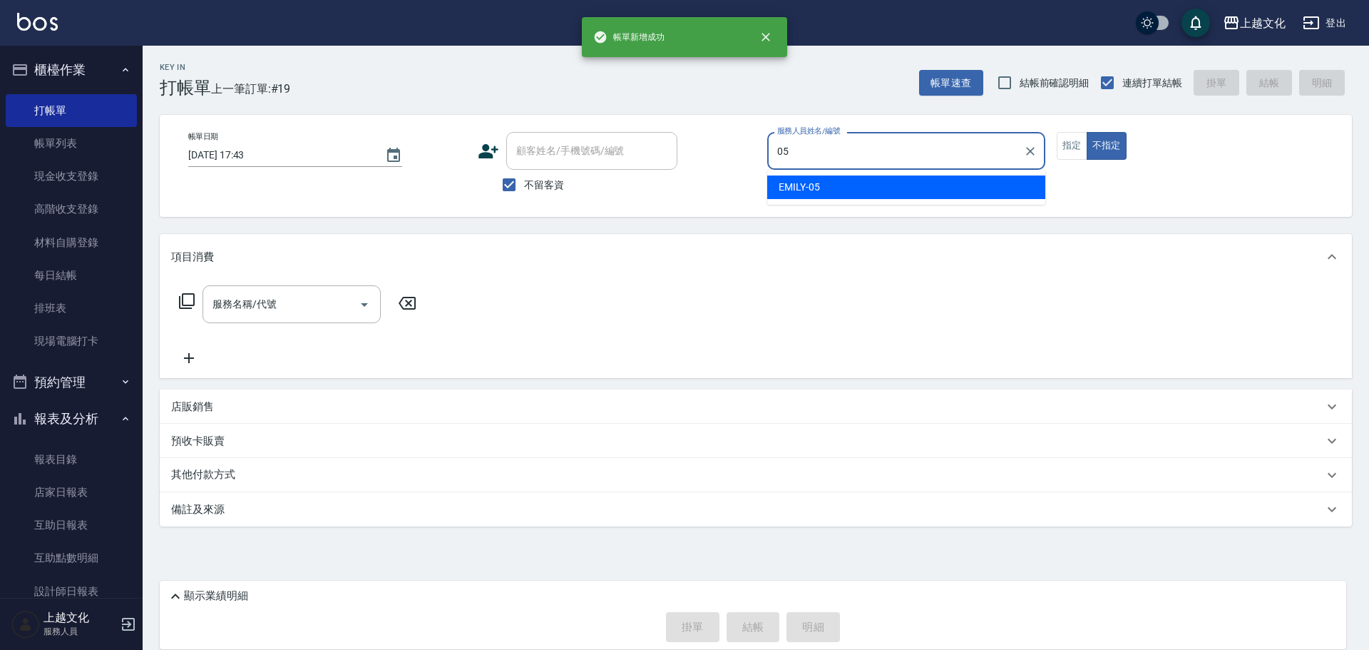
type input "EMILY-05"
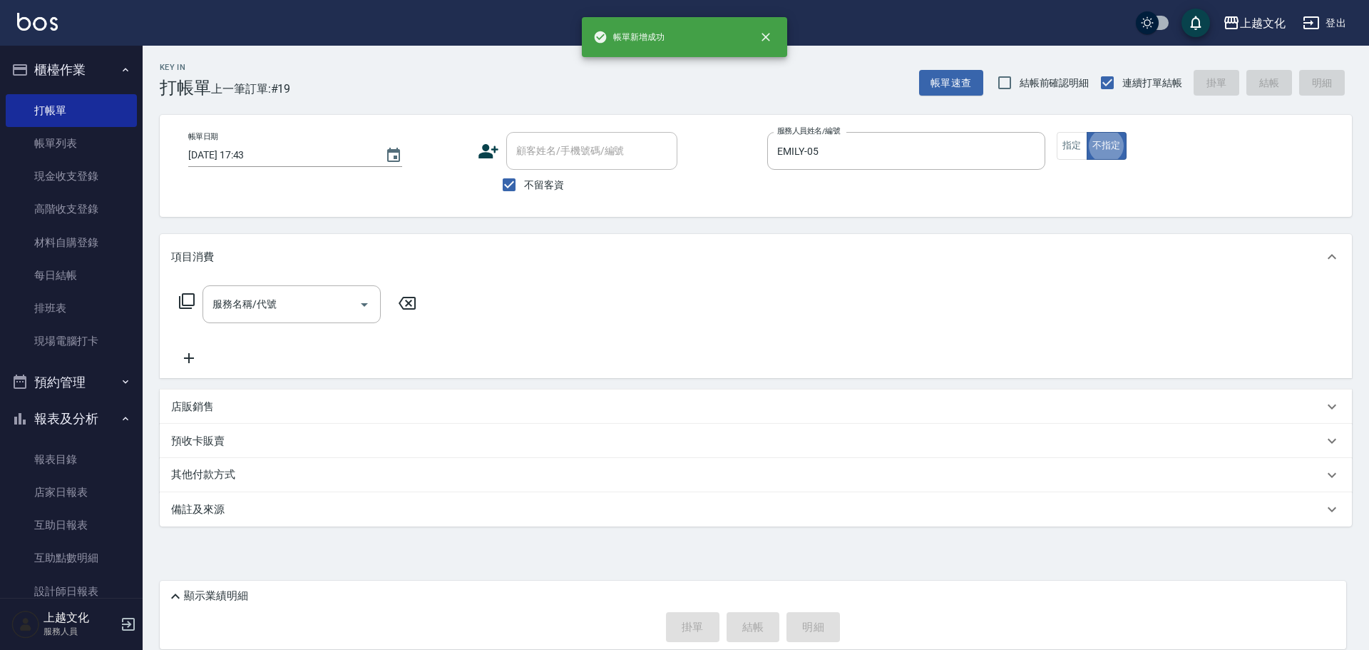
type button "false"
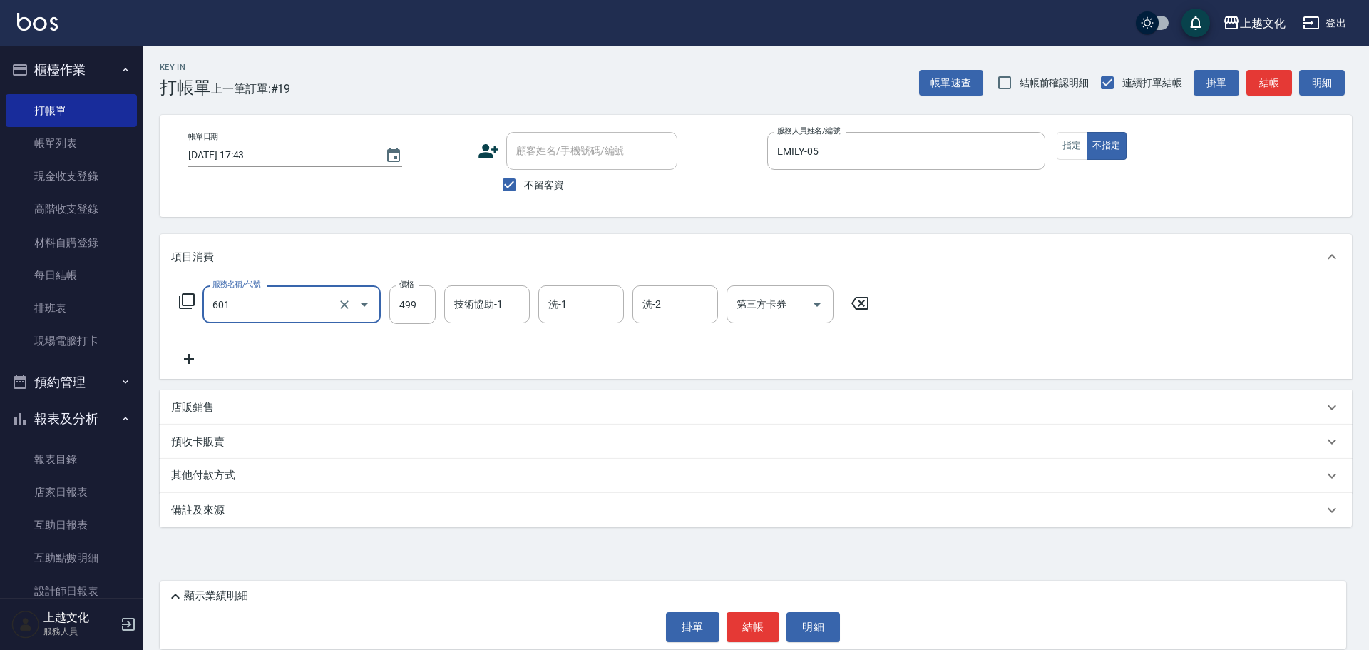
type input "頭皮499(601)"
type input "[PERSON_NAME]-11"
type input "[PERSON_NAME]-07"
click at [757, 630] on button "結帳" at bounding box center [753, 627] width 53 height 30
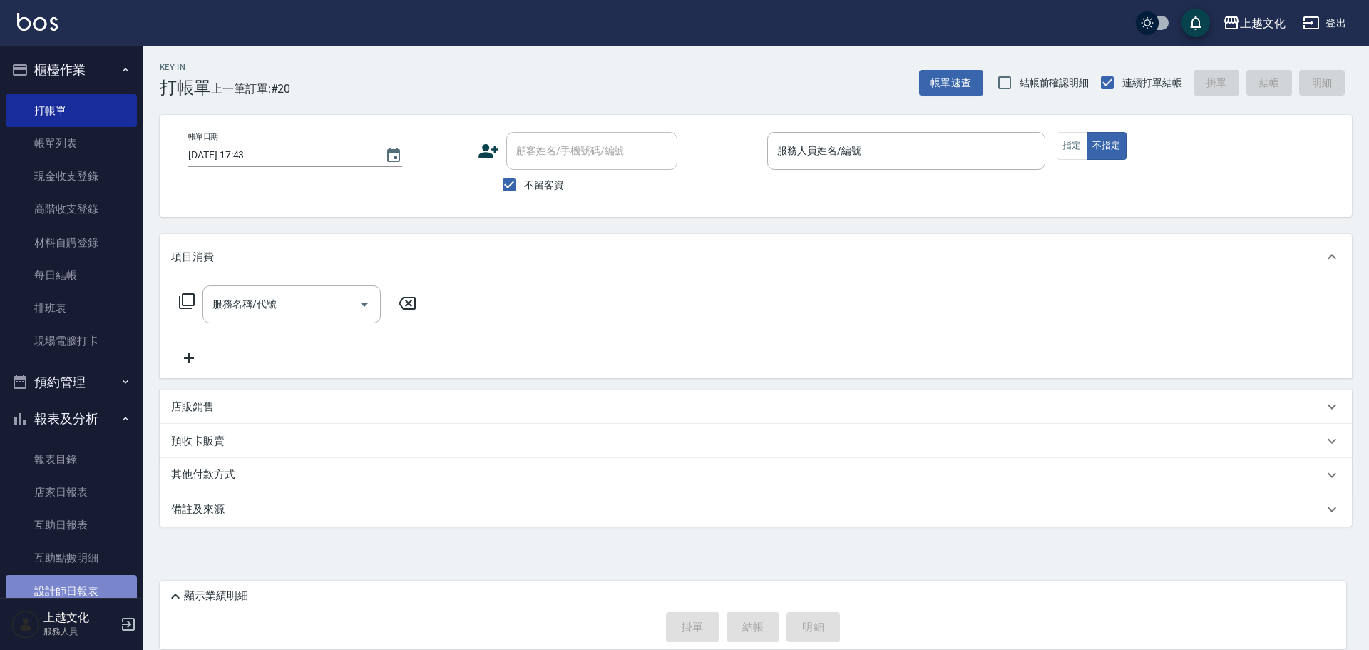
click at [79, 583] on link "設計師日報表" at bounding box center [71, 591] width 131 height 33
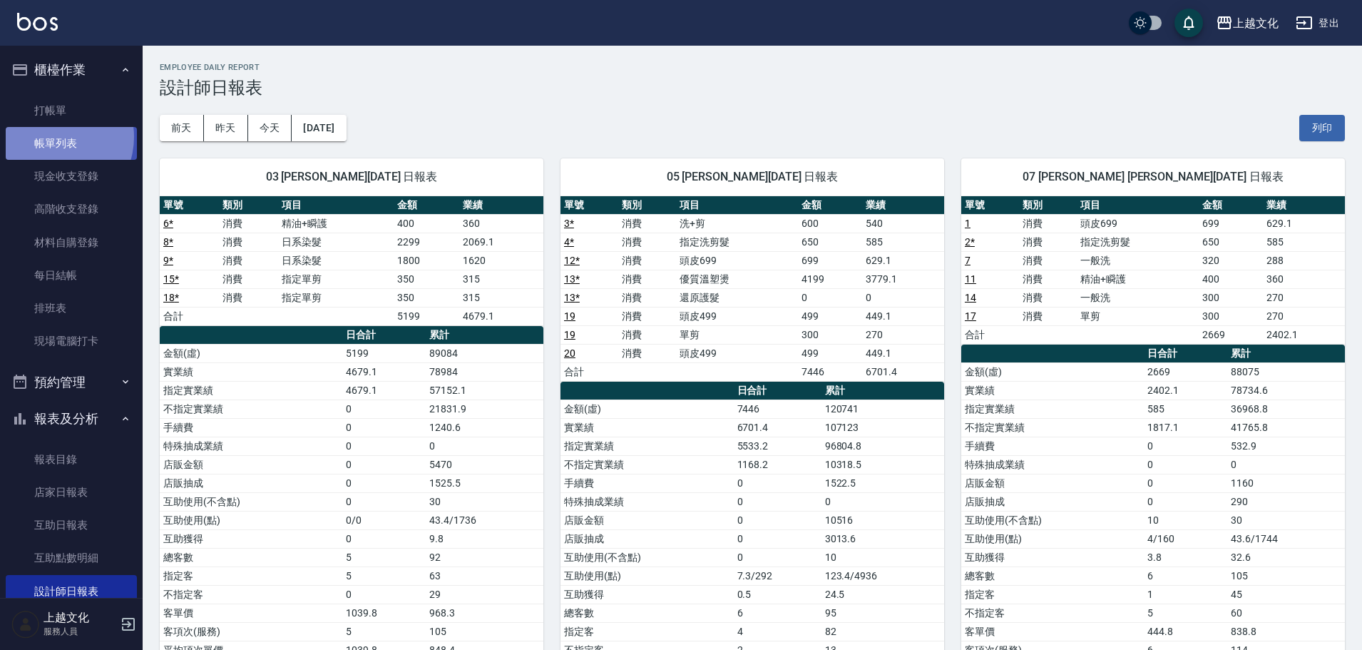
click at [53, 137] on link "帳單列表" at bounding box center [71, 143] width 131 height 33
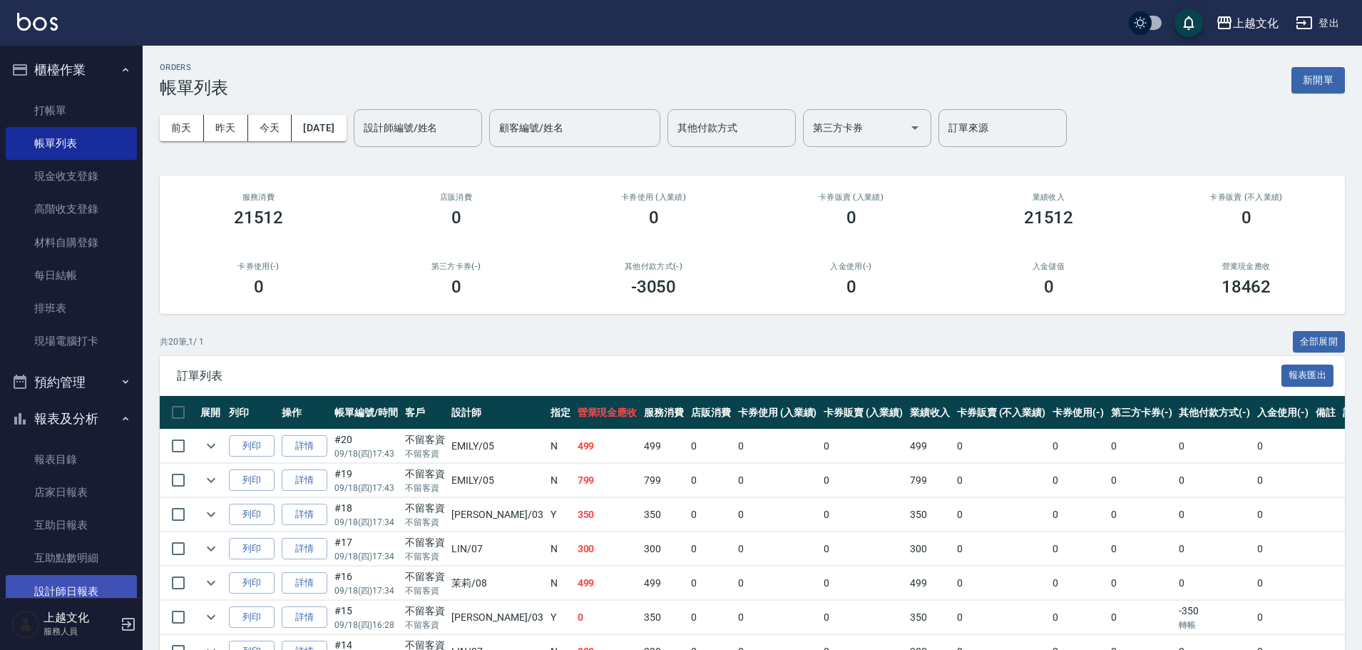
click at [64, 587] on link "設計師日報表" at bounding box center [71, 591] width 131 height 33
